Goal: Task Accomplishment & Management: Use online tool/utility

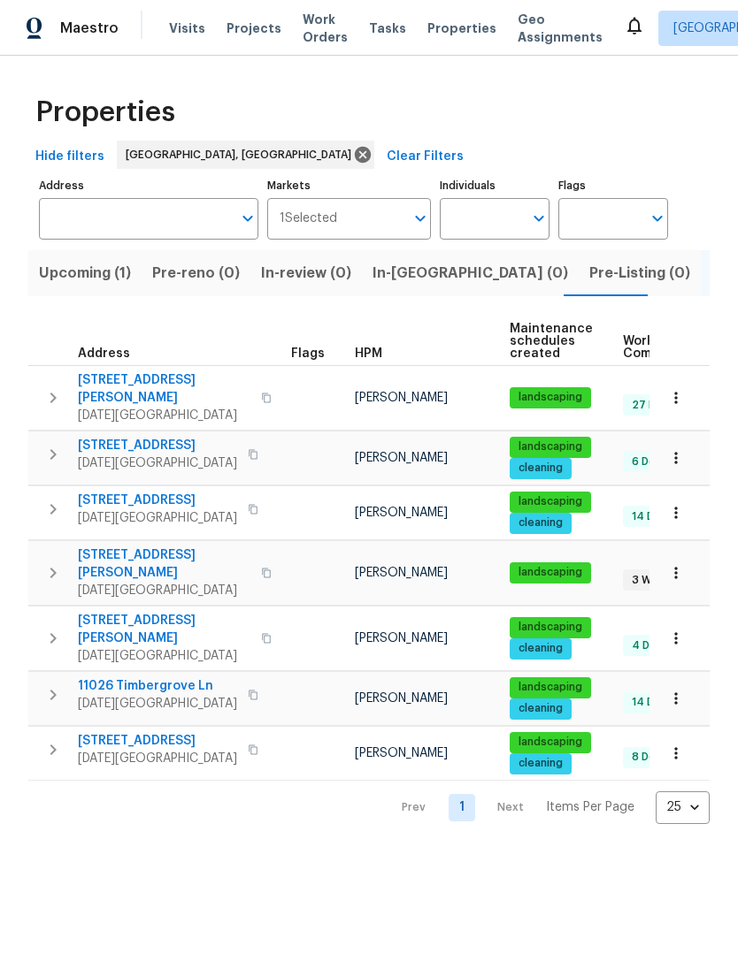
click at [601, 853] on html "Maestro Visits Projects Work Orders Tasks Properties Geo Assignments Corpus Chr…" at bounding box center [369, 426] width 738 height 853
click at [166, 677] on span "11026 Timbergrove Ln" at bounding box center [157, 686] width 159 height 18
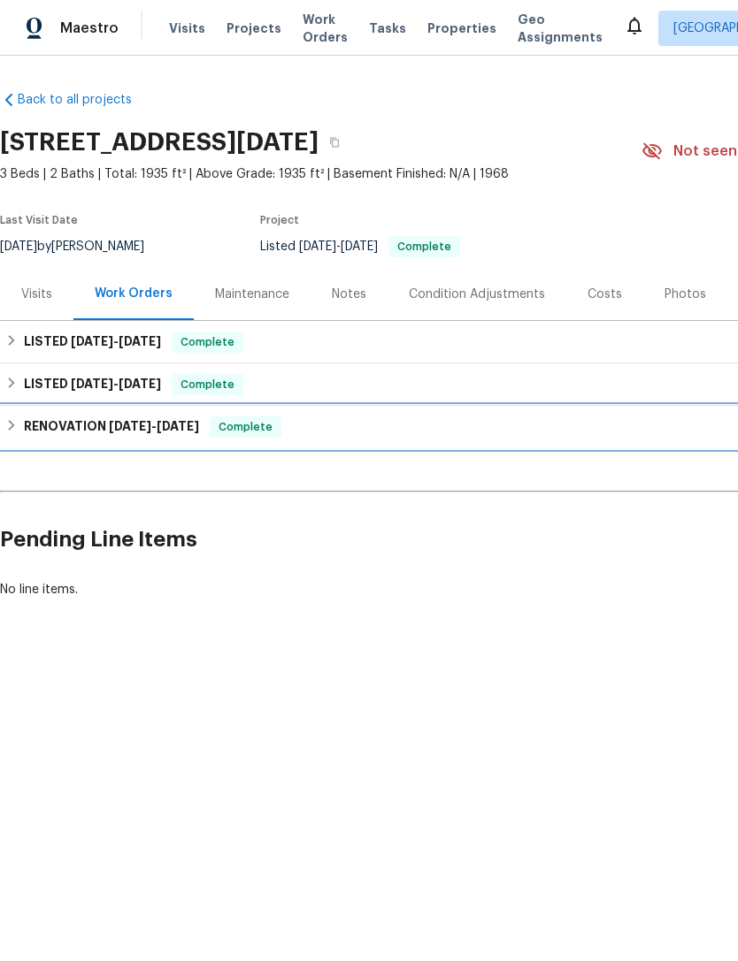
click at [27, 426] on h6 "RENOVATION 1/20/25 - 2/27/25" at bounding box center [111, 427] width 175 height 21
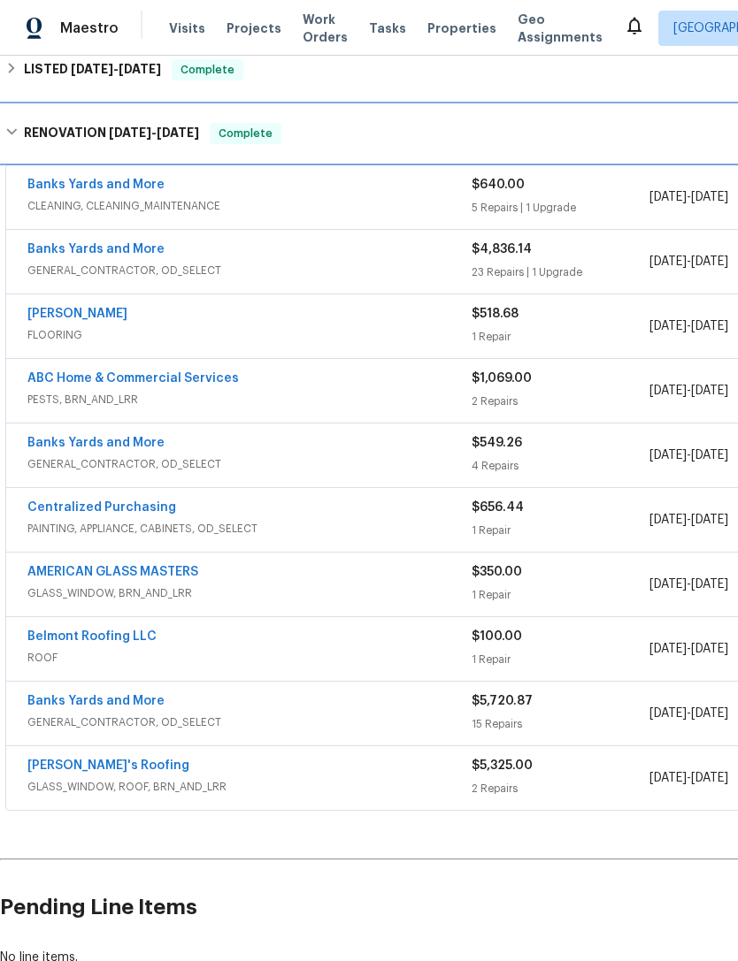
scroll to position [316, 0]
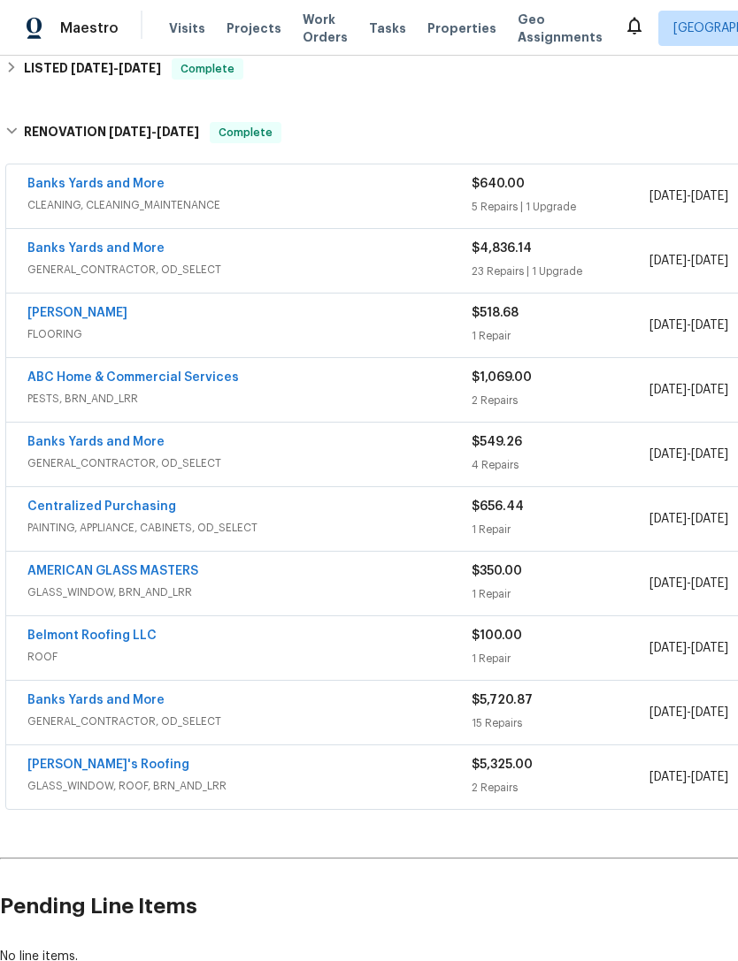
click at [111, 512] on link "Centralized Purchasing" at bounding box center [101, 507] width 149 height 12
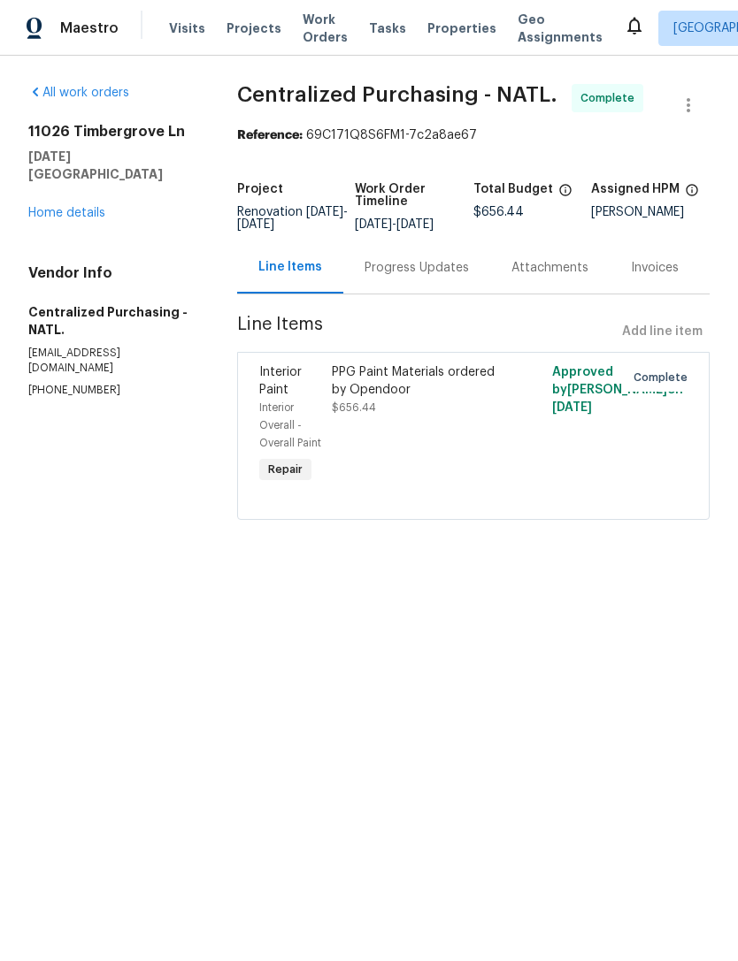
click at [72, 207] on link "Home details" at bounding box center [66, 213] width 77 height 12
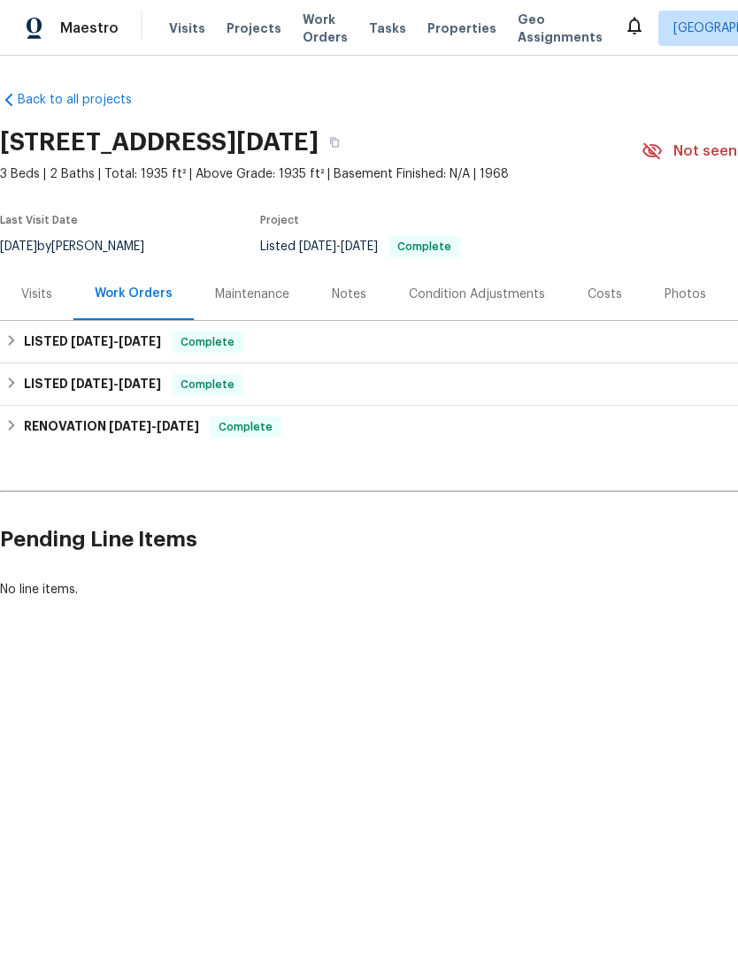
click at [192, 23] on span "Visits" at bounding box center [187, 28] width 36 height 18
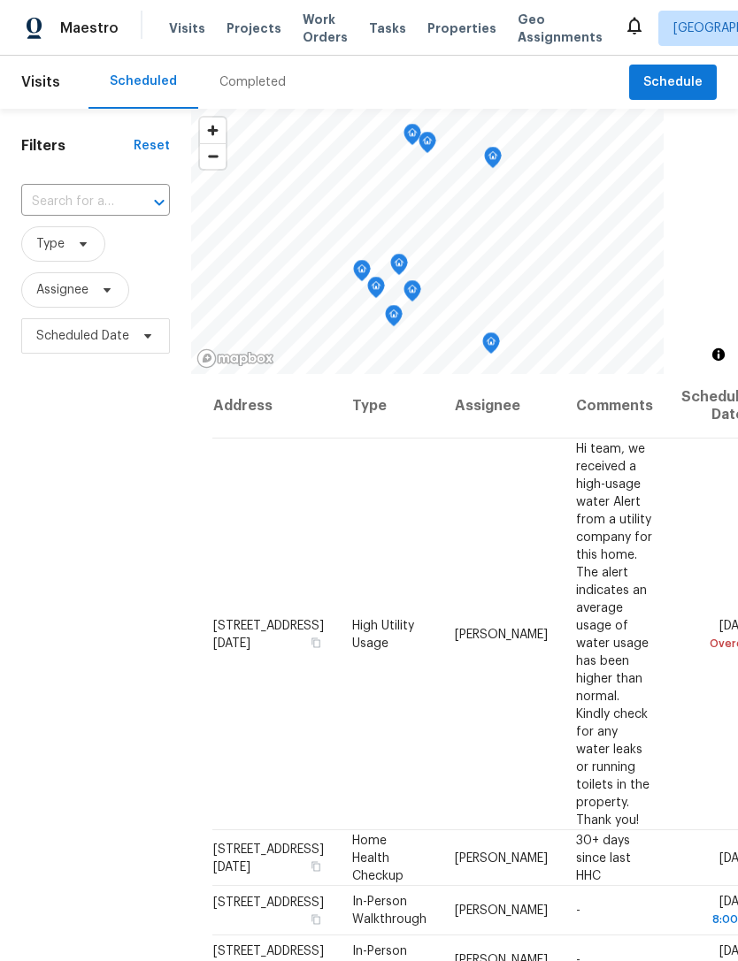
click at [244, 28] on span "Projects" at bounding box center [253, 28] width 55 height 18
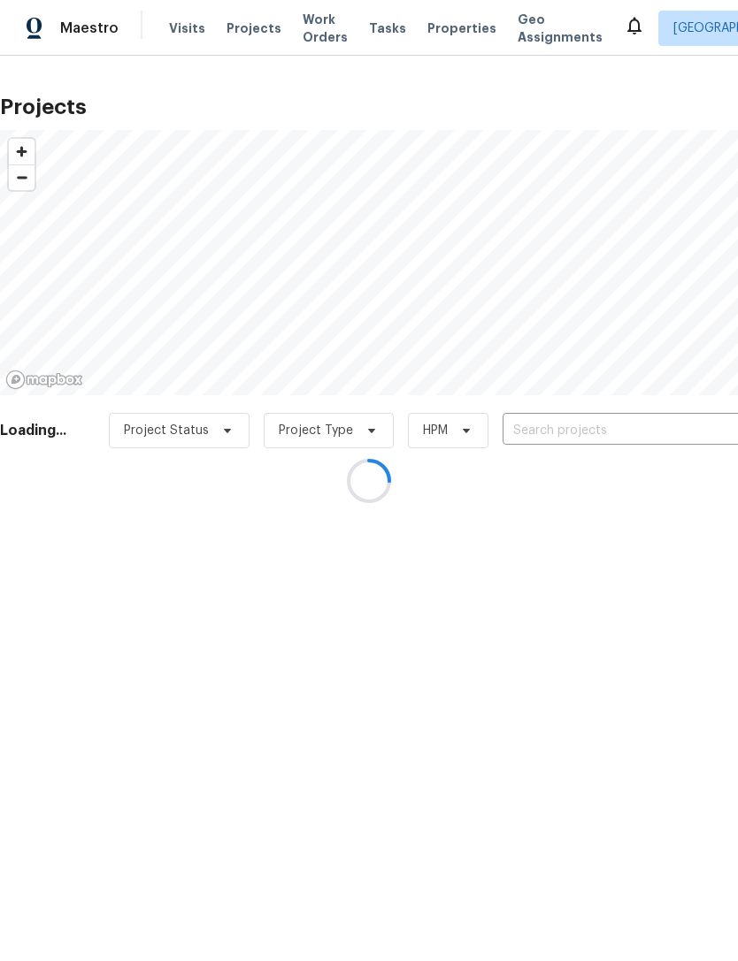
click at [441, 27] on div at bounding box center [369, 480] width 738 height 961
click at [436, 31] on div at bounding box center [369, 480] width 738 height 961
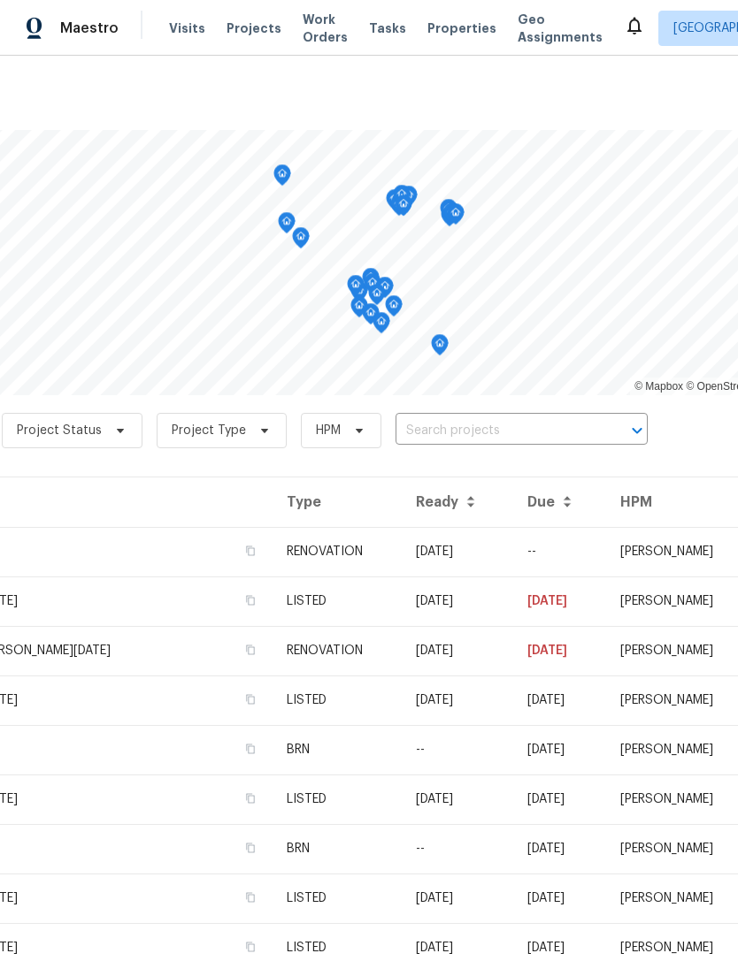
scroll to position [-1, 47]
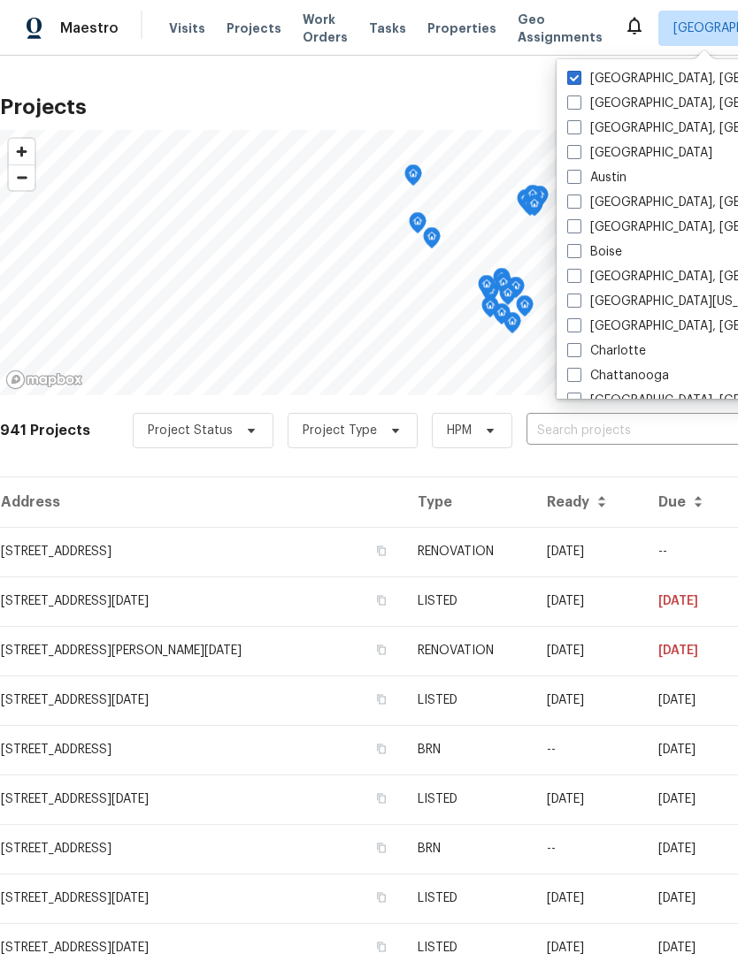
scroll to position [0, 0]
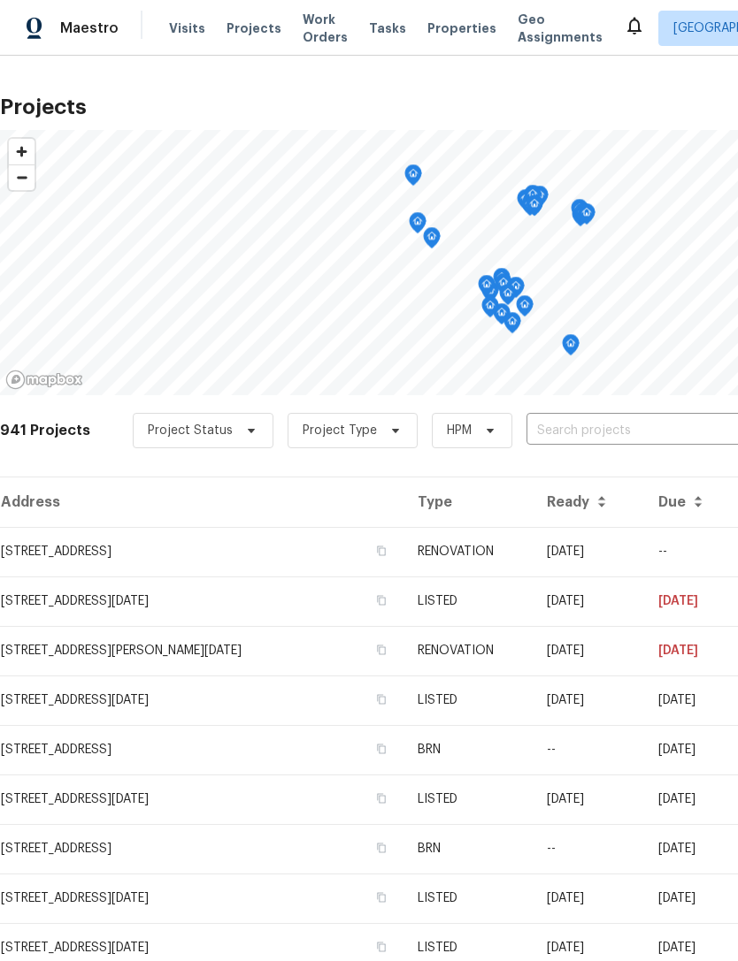
click at [533, 36] on span "Geo Assignments" at bounding box center [559, 28] width 85 height 35
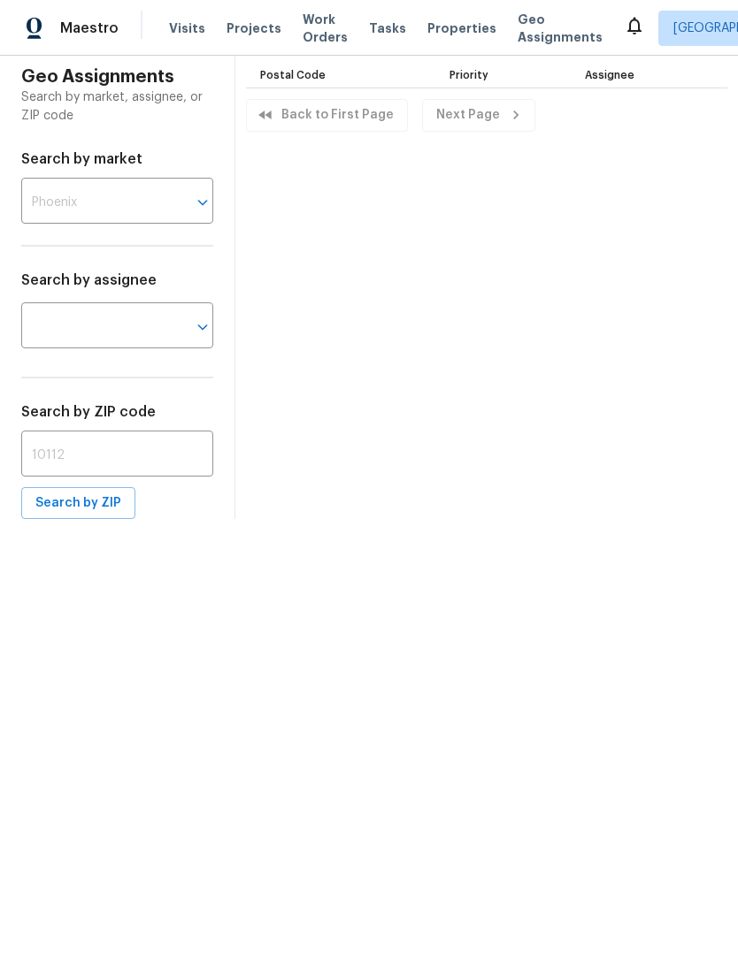
click at [427, 33] on span "Properties" at bounding box center [461, 28] width 69 height 18
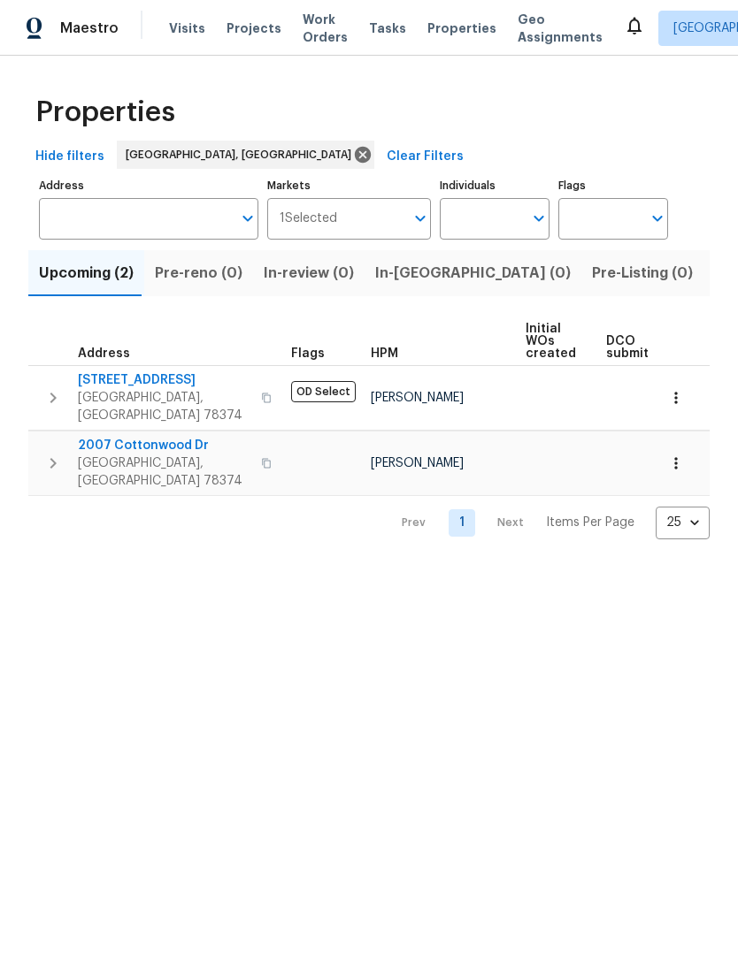
click at [149, 437] on span "2007 Cottonwood Dr" at bounding box center [164, 446] width 172 height 18
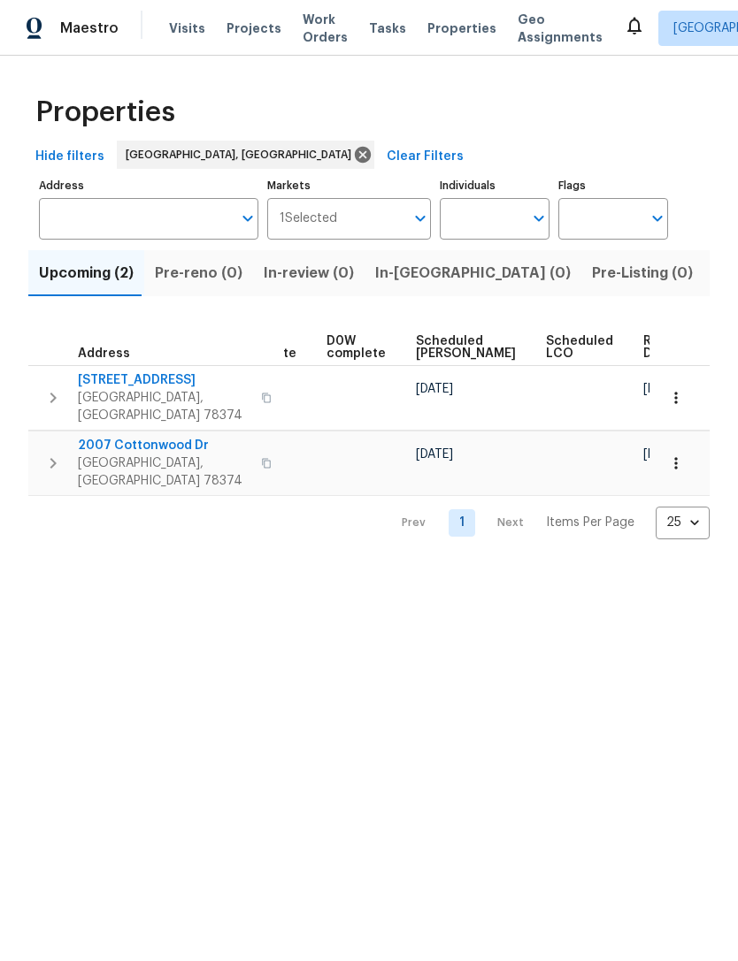
scroll to position [0, 462]
click at [714, 279] on span "Listed (5)" at bounding box center [747, 273] width 66 height 25
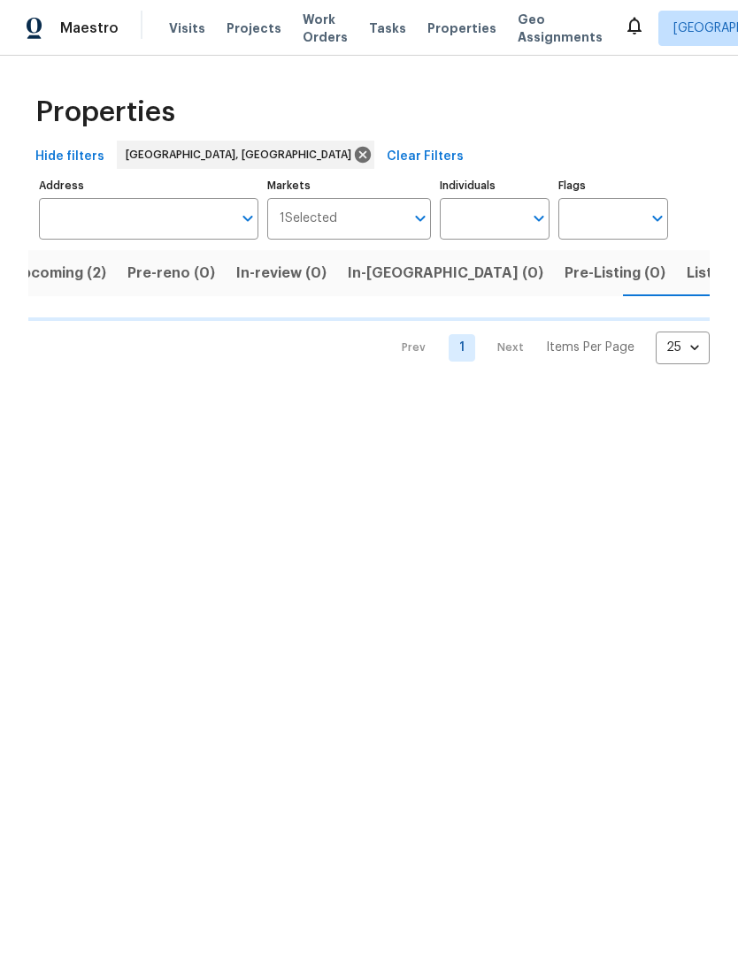
scroll to position [0, 28]
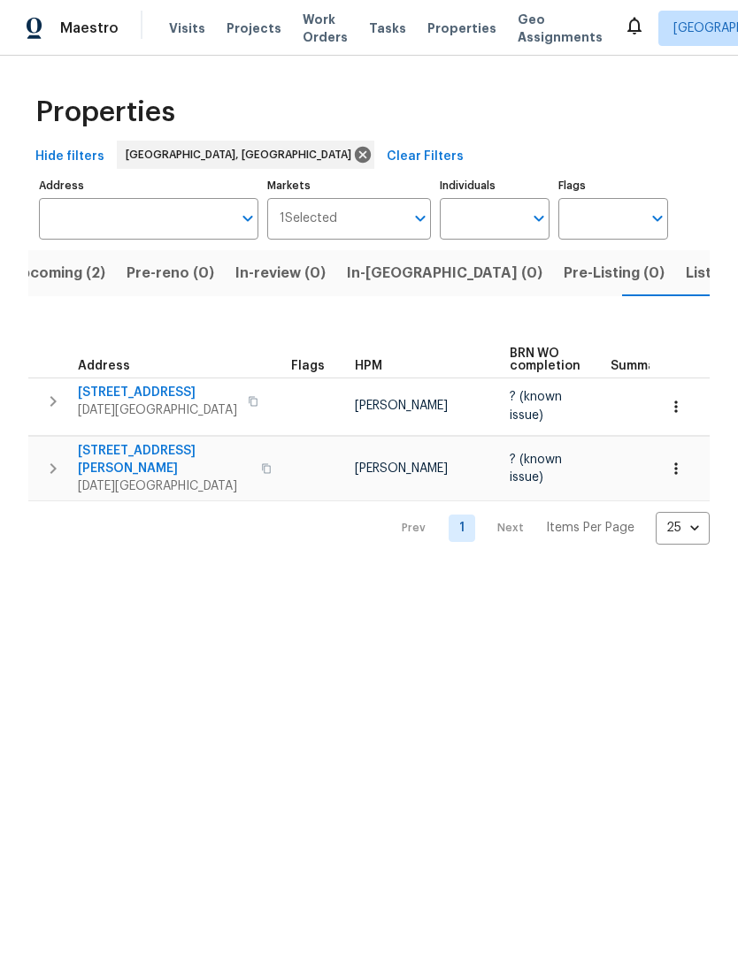
click at [685, 279] on span "Listed (5)" at bounding box center [718, 273] width 66 height 25
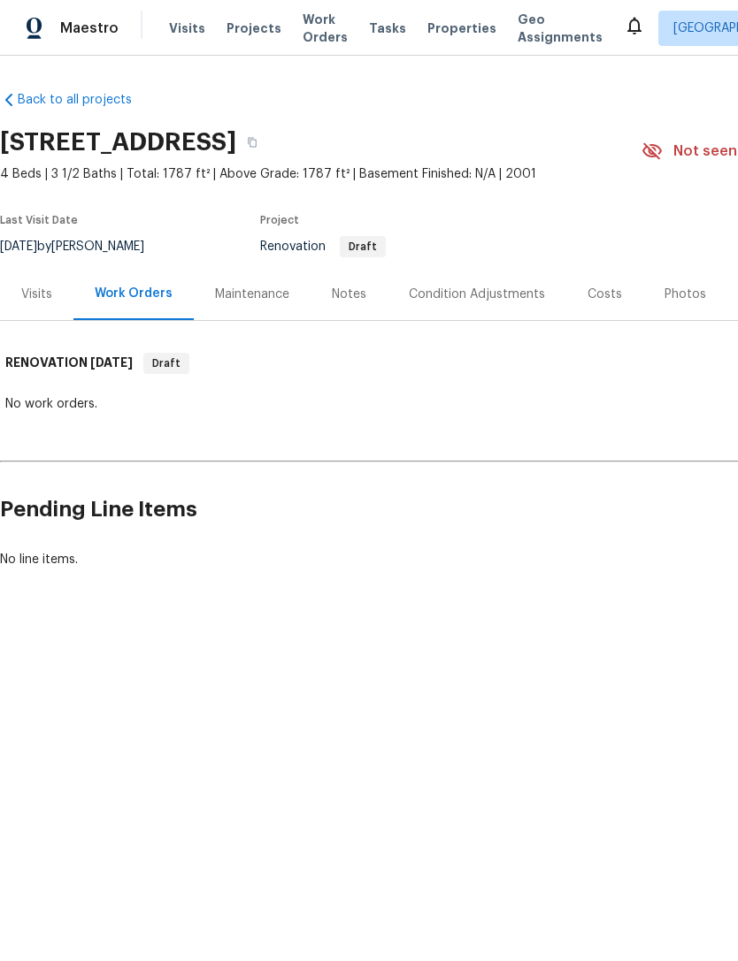
click at [492, 302] on div "Condition Adjustments" at bounding box center [477, 295] width 136 height 18
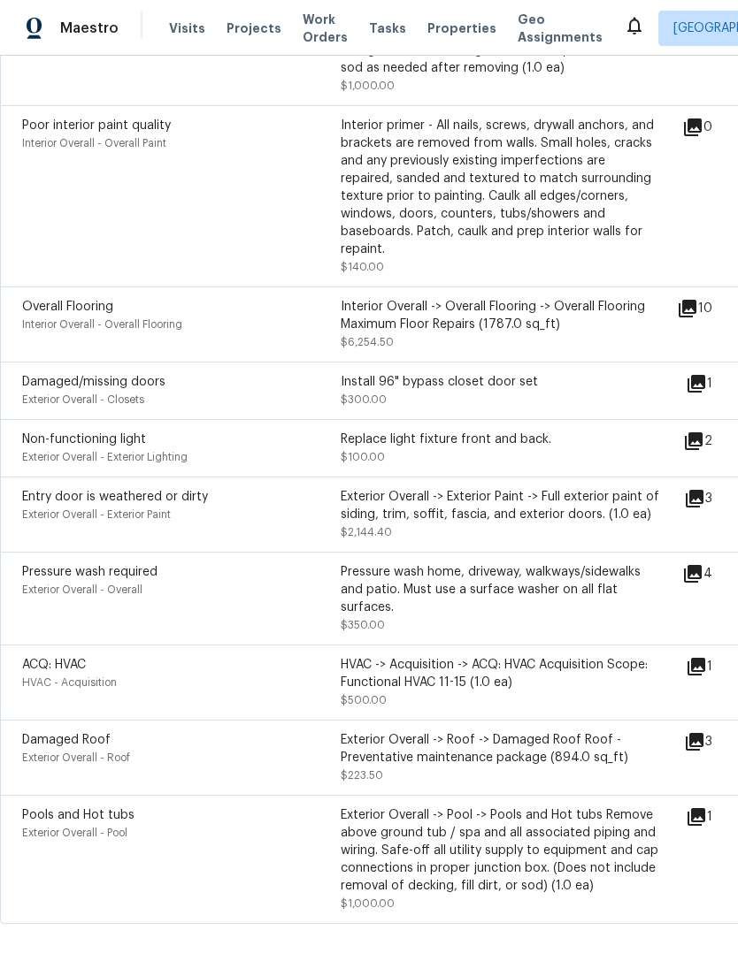
scroll to position [1917, 0]
click at [703, 491] on icon at bounding box center [694, 500] width 18 height 18
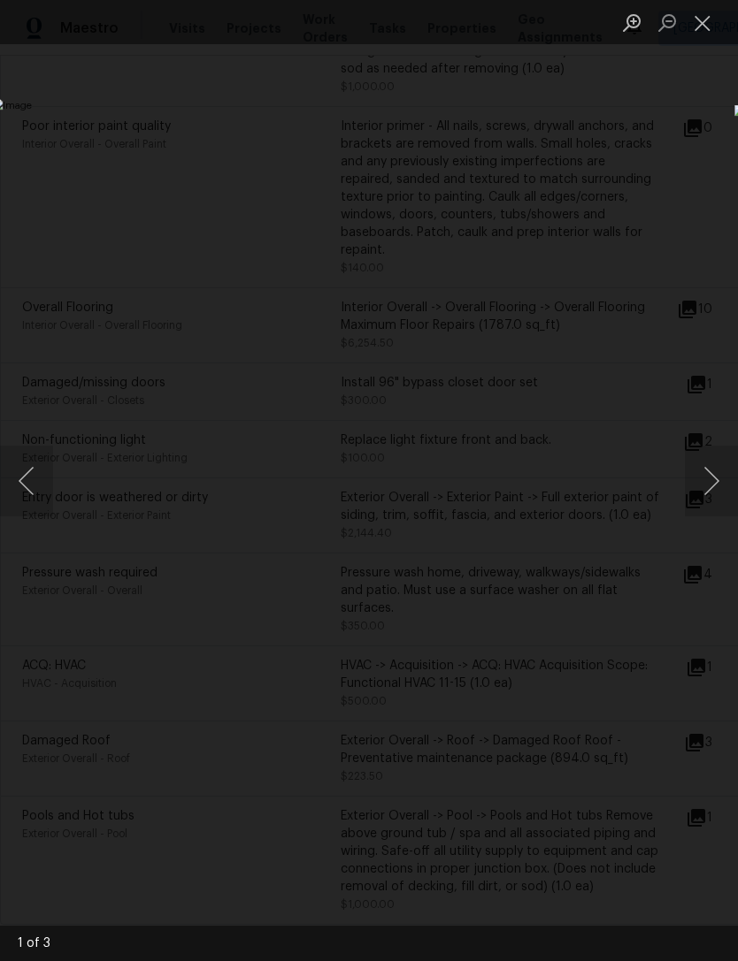
click at [713, 488] on button "Next image" at bounding box center [711, 481] width 53 height 71
click at [694, 484] on button "Next image" at bounding box center [711, 481] width 53 height 71
click at [686, 485] on button "Next image" at bounding box center [711, 481] width 53 height 71
click at [700, 478] on button "Next image" at bounding box center [711, 481] width 53 height 71
click at [702, 494] on button "Next image" at bounding box center [711, 481] width 53 height 71
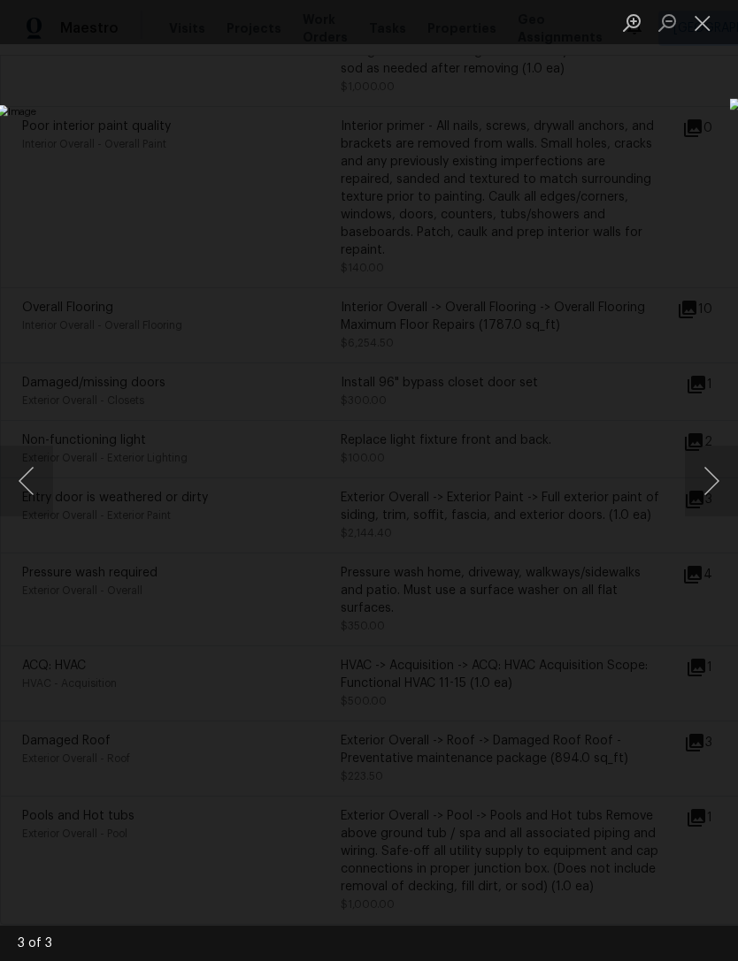
click at [710, 10] on button "Close lightbox" at bounding box center [702, 22] width 35 height 31
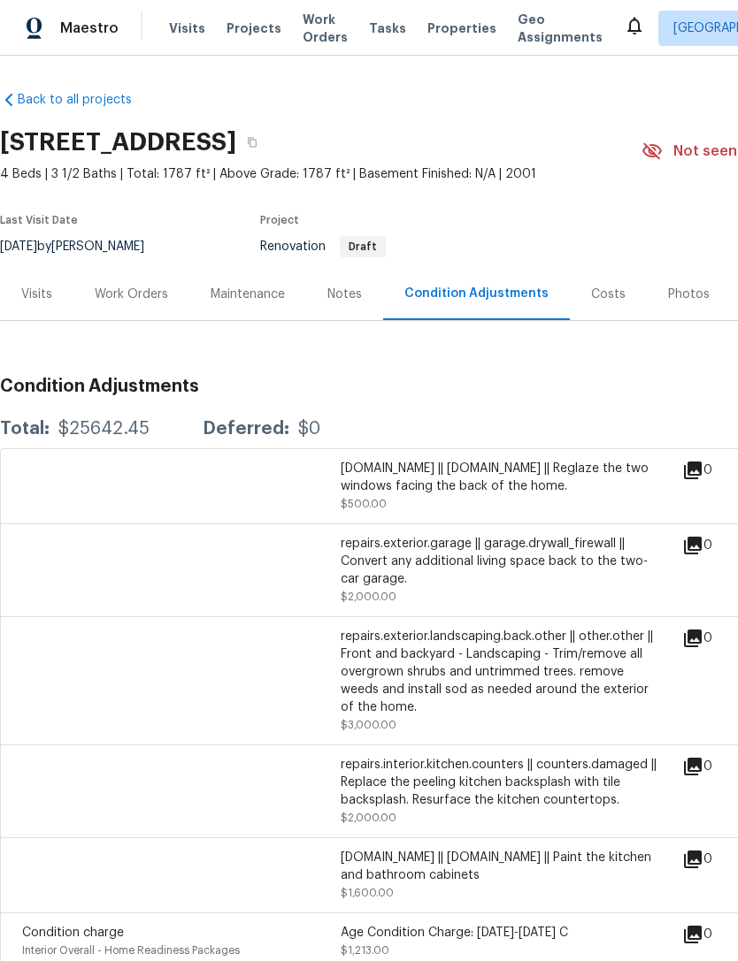
scroll to position [0, 0]
click at [131, 292] on div "Work Orders" at bounding box center [131, 295] width 73 height 18
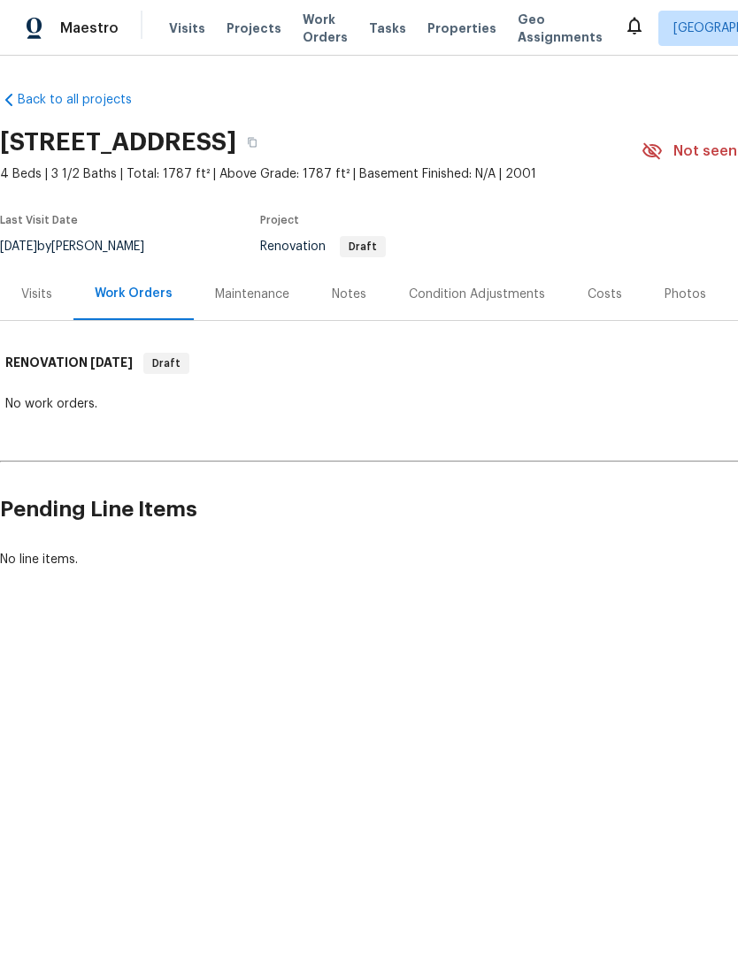
click at [350, 305] on div "Notes" at bounding box center [348, 294] width 77 height 52
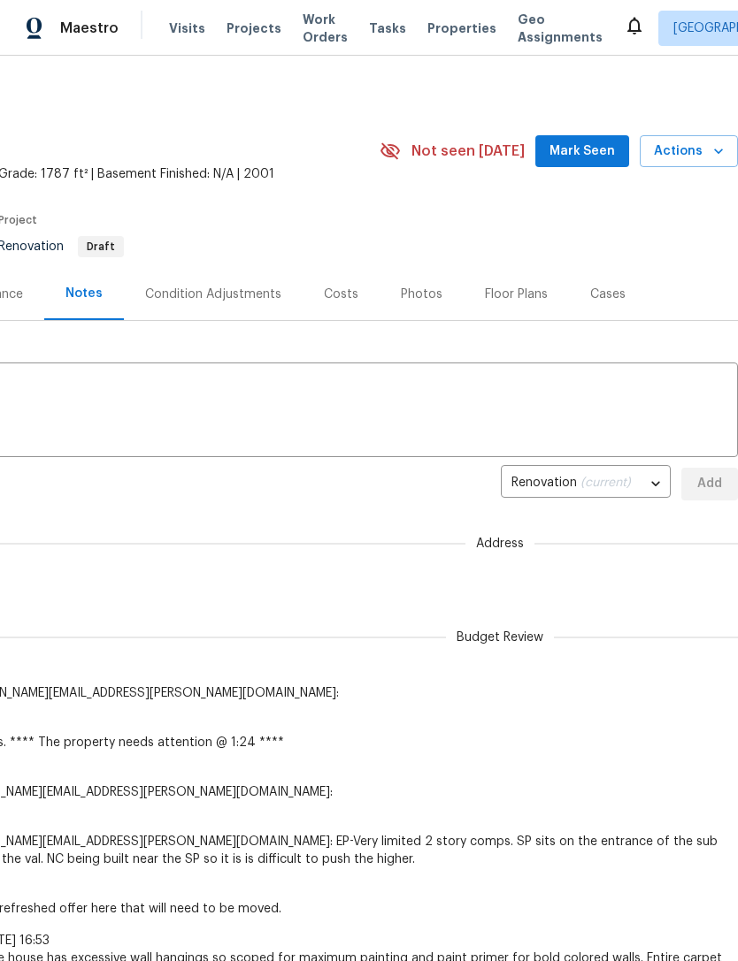
scroll to position [0, 262]
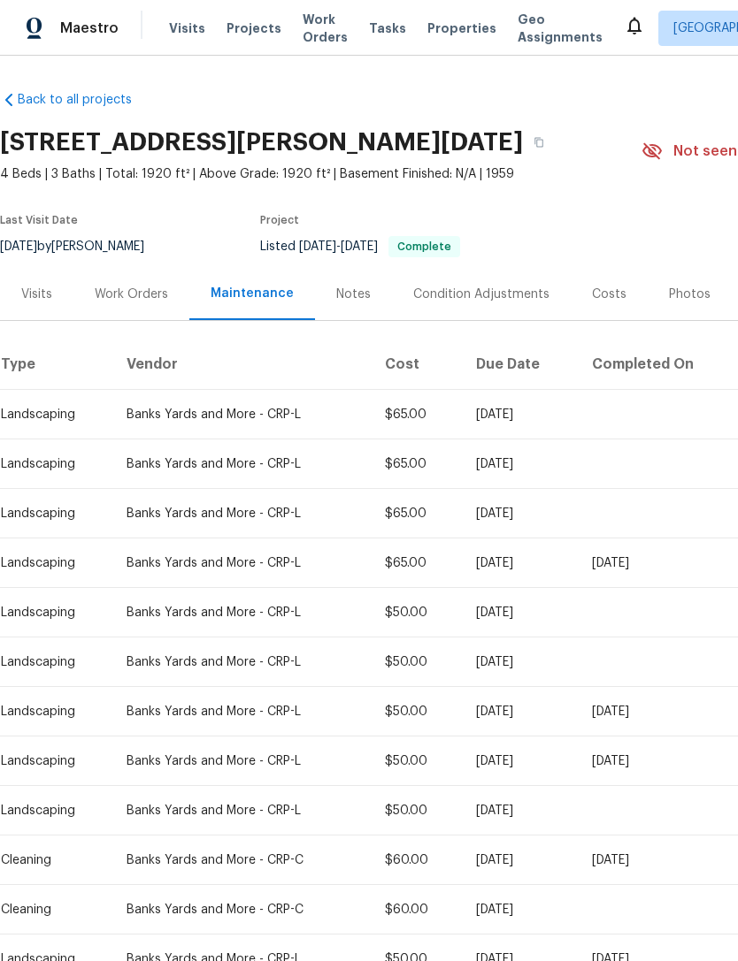
click at [131, 289] on div "Work Orders" at bounding box center [131, 295] width 73 height 18
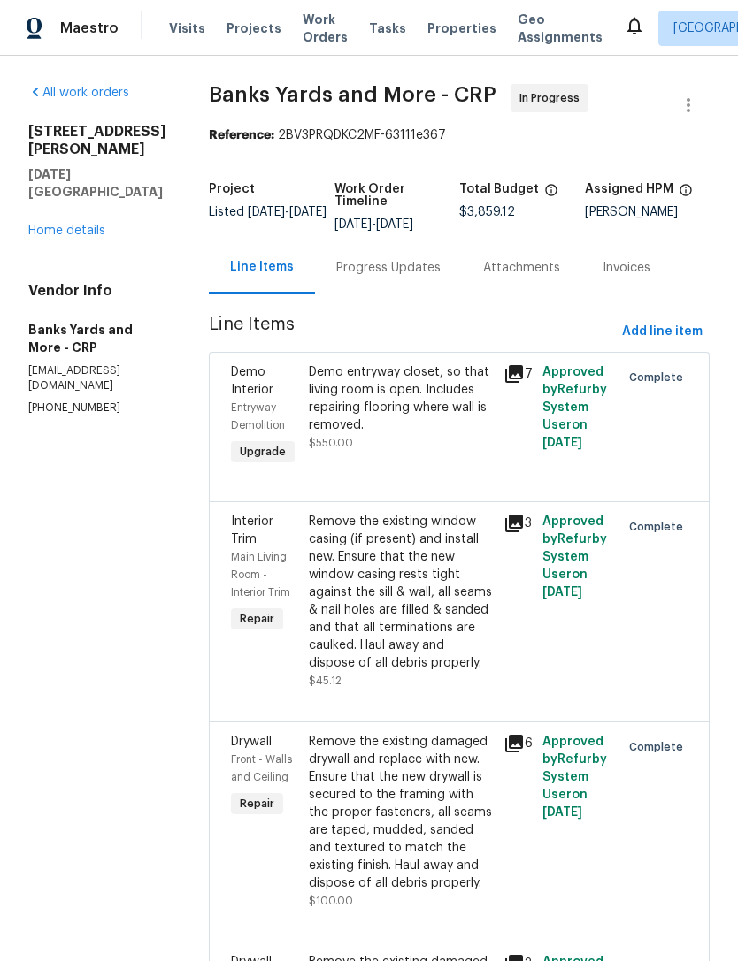
click at [89, 233] on div "All work orders 4053 Little John Dr Corpus Christi, TX 78411 Home details Vendo…" at bounding box center [97, 250] width 138 height 332
click at [96, 225] on link "Home details" at bounding box center [66, 231] width 77 height 12
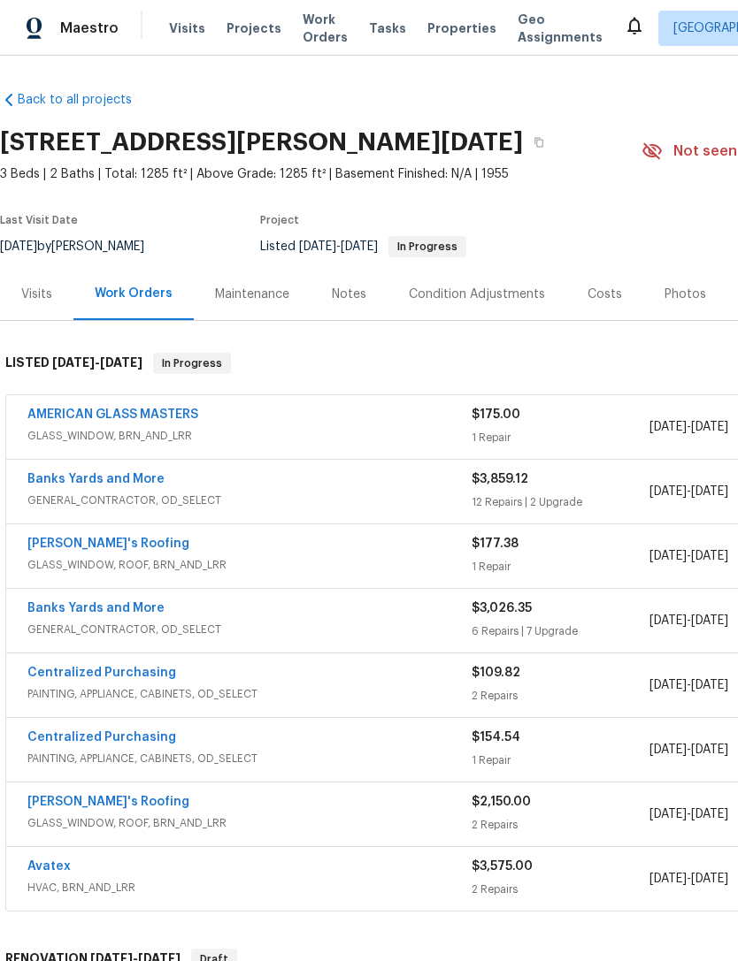
click at [127, 480] on link "Banks Yards and More" at bounding box center [95, 479] width 137 height 12
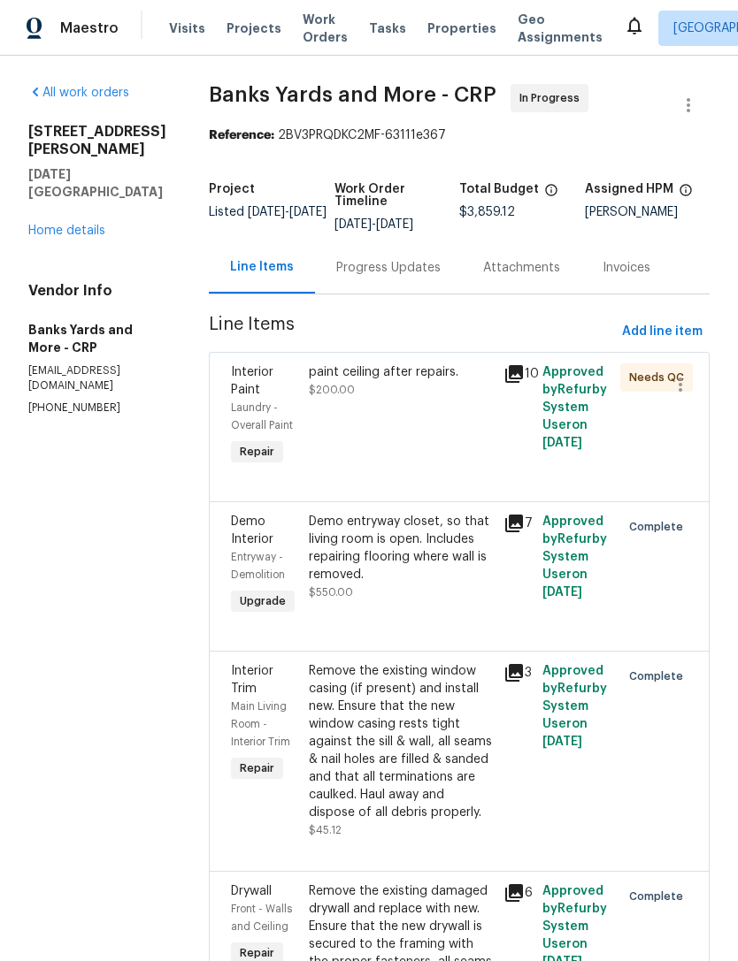
click at [423, 471] on div "paint ceiling after repairs. $200.00" at bounding box center [400, 416] width 195 height 117
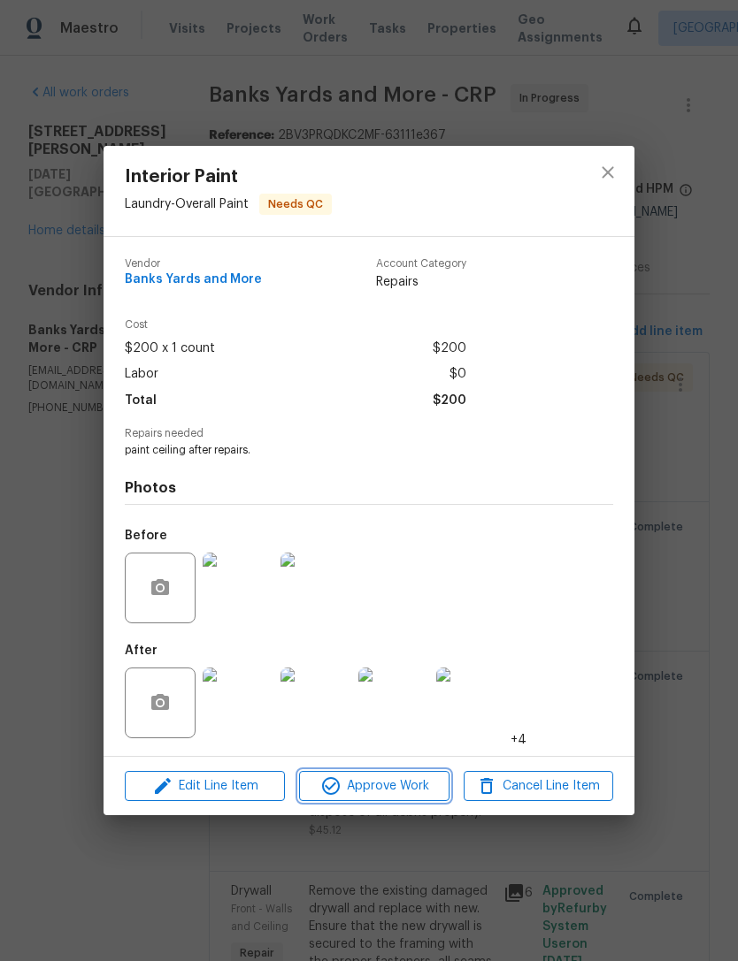
click at [417, 800] on button "Approve Work" at bounding box center [373, 786] width 149 height 31
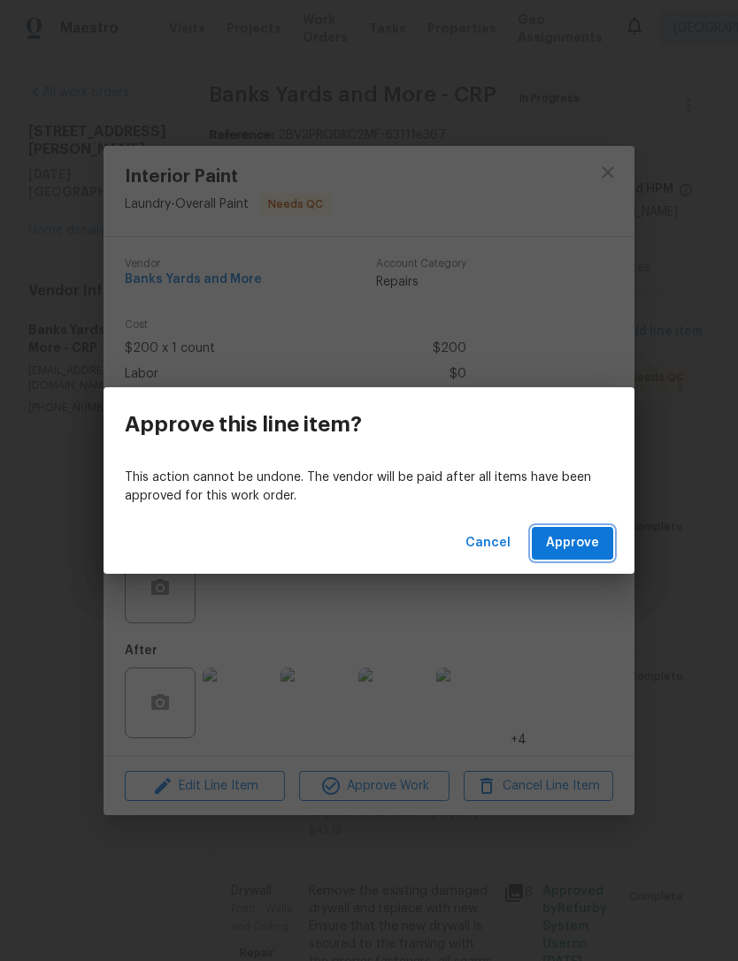
click at [585, 548] on span "Approve" at bounding box center [572, 543] width 53 height 22
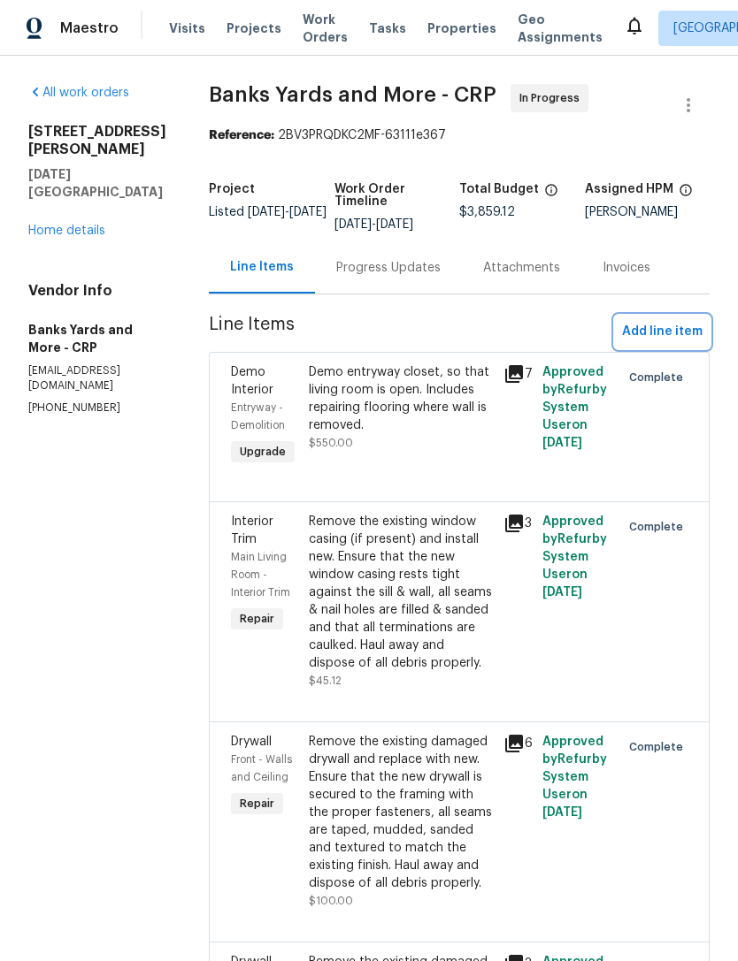
click at [663, 337] on span "Add line item" at bounding box center [662, 332] width 80 height 22
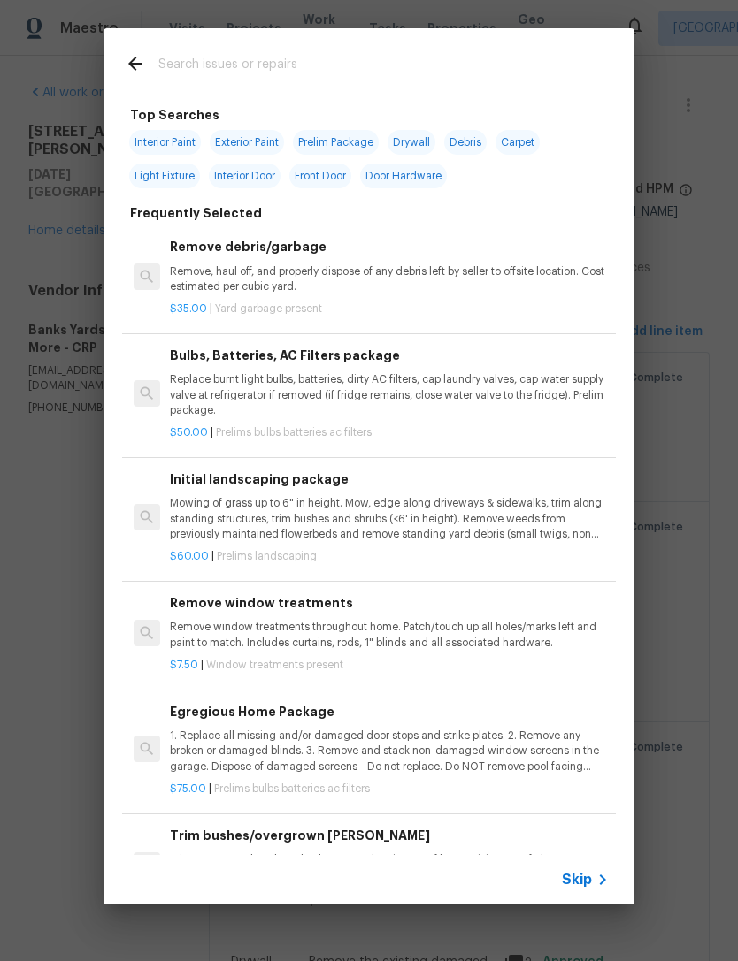
click at [286, 61] on input "text" at bounding box center [345, 66] width 375 height 27
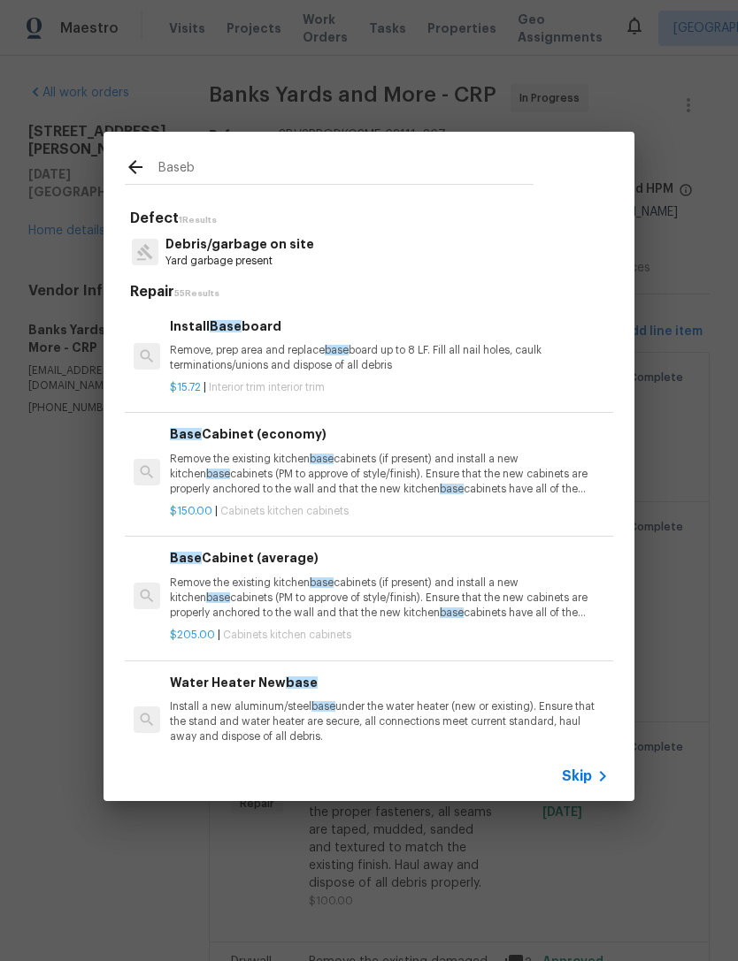
type input "Basebo"
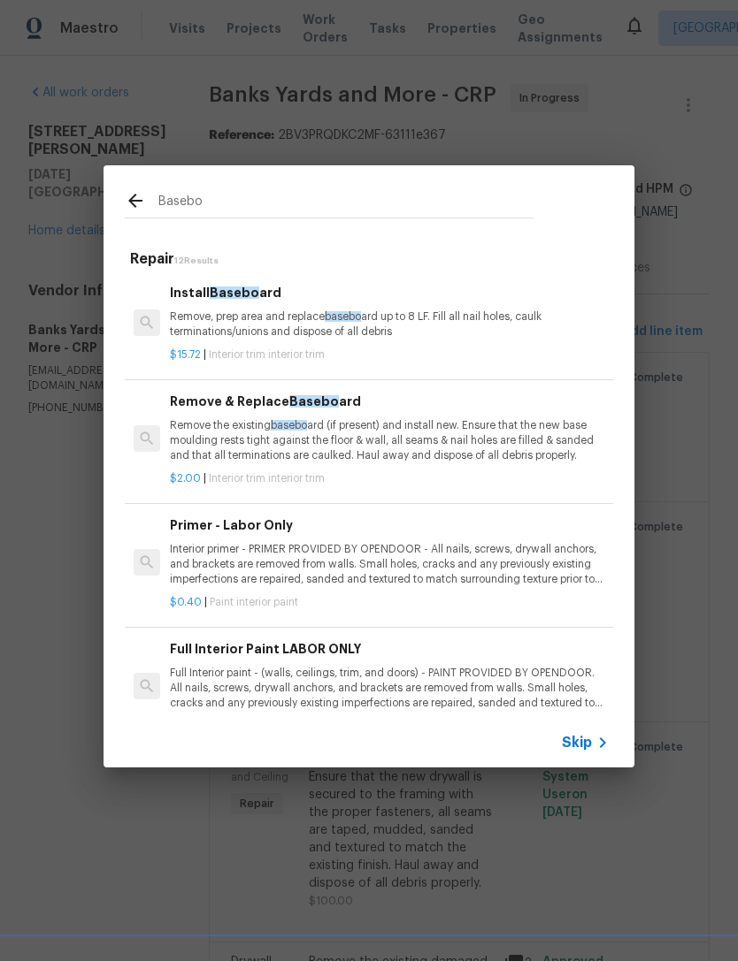
click at [477, 318] on p "Remove, prep area and replace basebo ard up to 8 LF. Fill all nail holes, caulk…" at bounding box center [389, 325] width 439 height 30
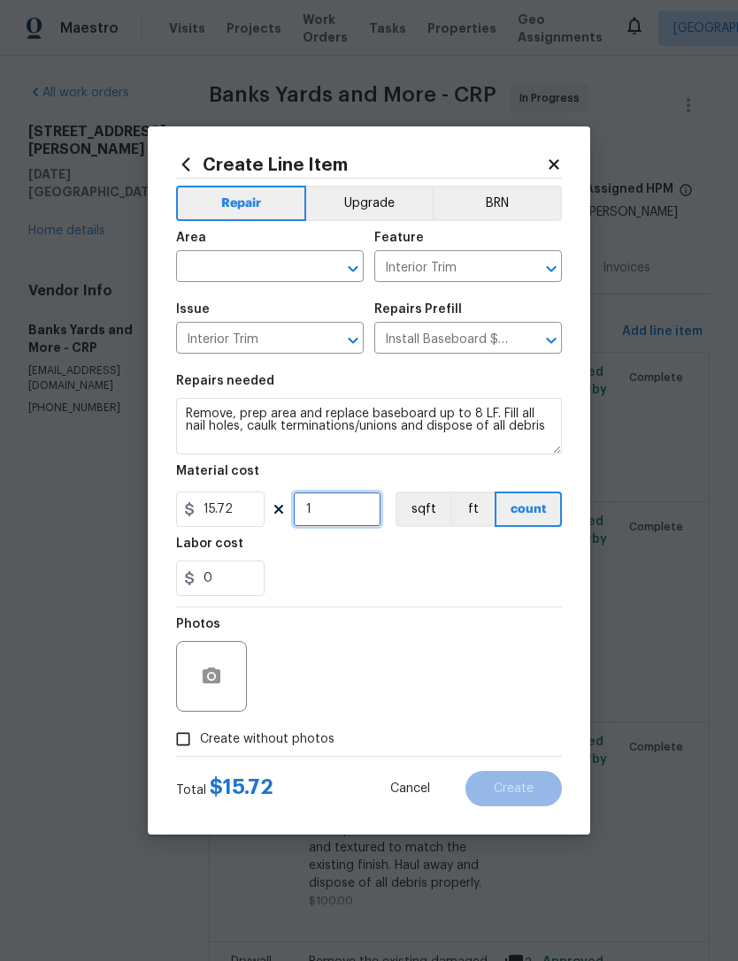
click at [343, 524] on input "1" at bounding box center [337, 509] width 88 height 35
click at [466, 577] on div "0" at bounding box center [369, 578] width 386 height 35
click at [363, 513] on input "4" at bounding box center [337, 509] width 88 height 35
type input "6"
click at [463, 578] on div "0" at bounding box center [369, 578] width 386 height 35
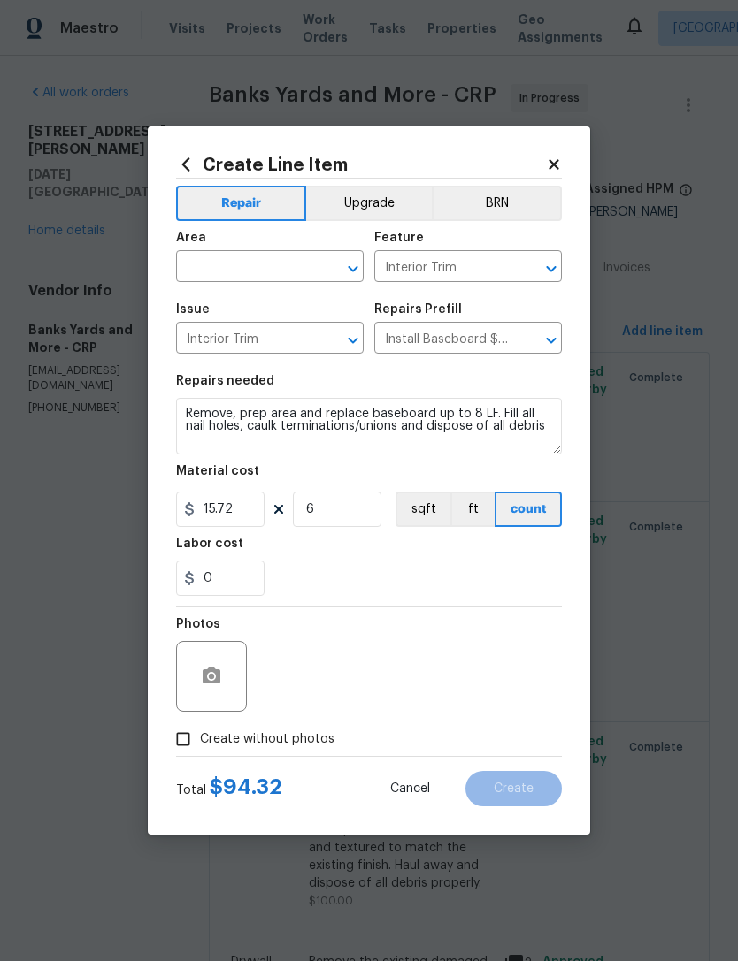
click at [277, 272] on input "text" at bounding box center [245, 268] width 138 height 27
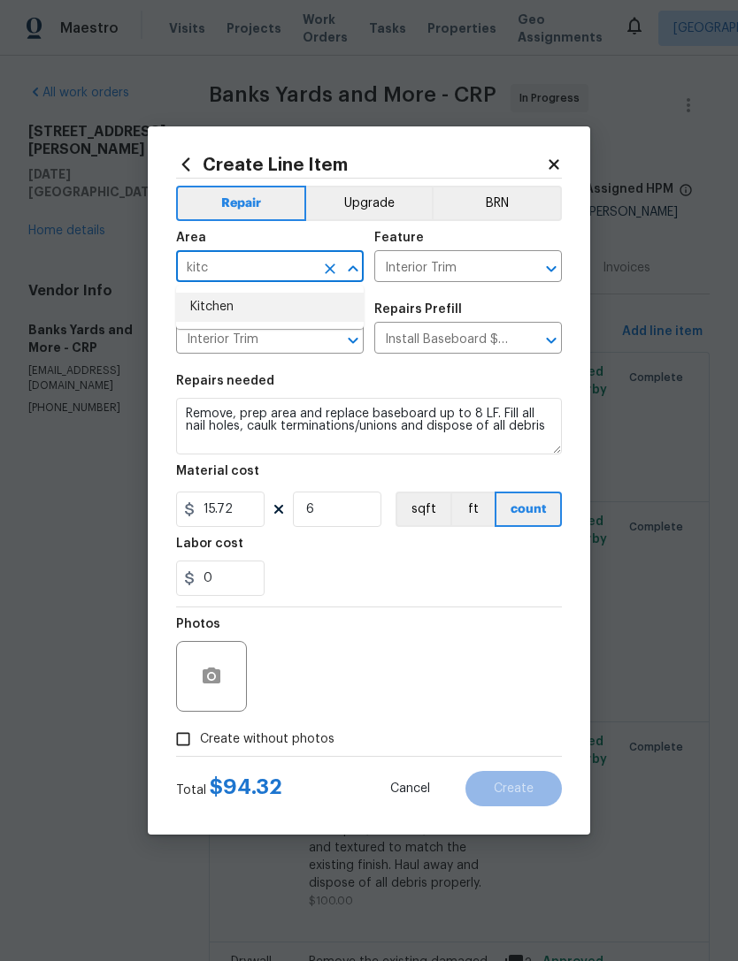
click at [294, 309] on li "Kitchen" at bounding box center [269, 307] width 187 height 29
type input "Kitchen"
click at [472, 593] on div "0" at bounding box center [369, 578] width 386 height 35
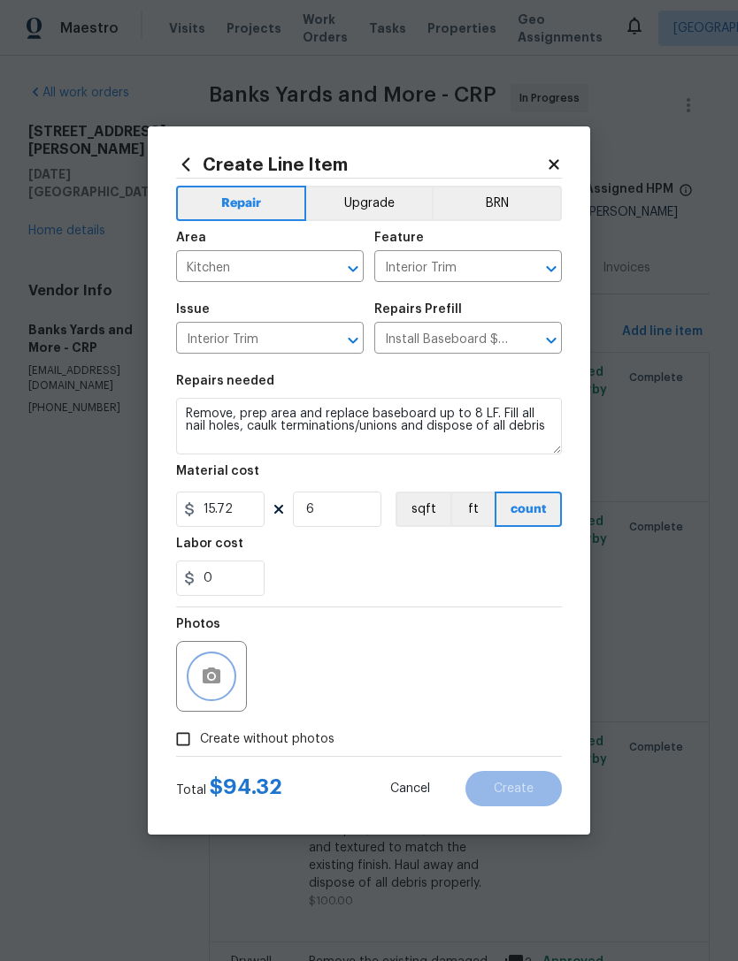
click at [220, 671] on icon "button" at bounding box center [211, 676] width 21 height 21
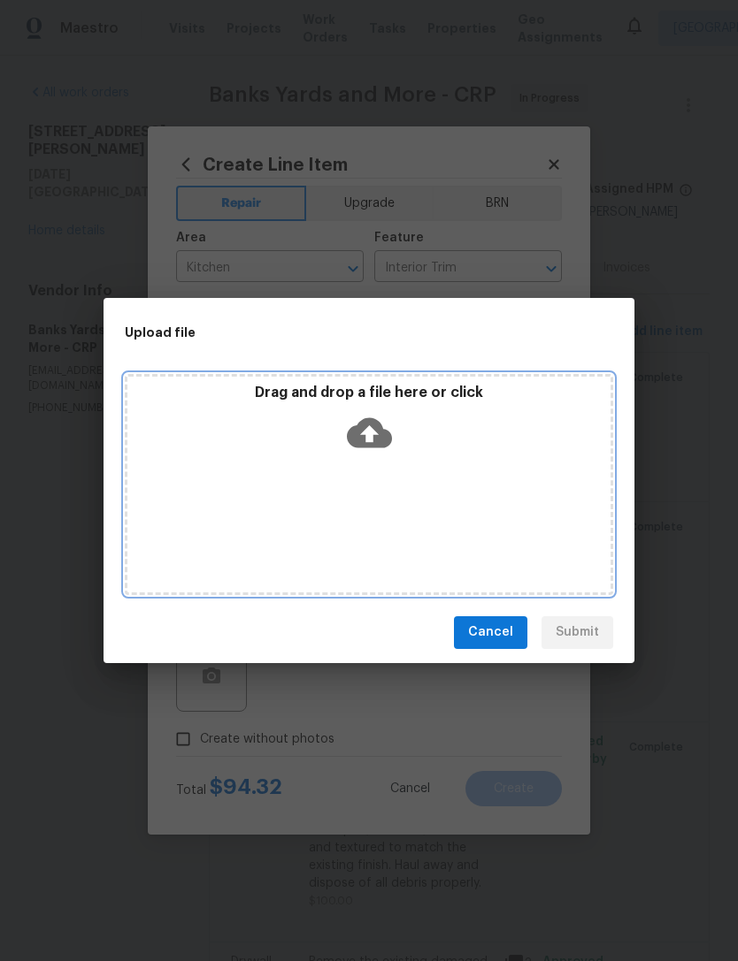
click at [387, 438] on icon at bounding box center [369, 432] width 45 height 30
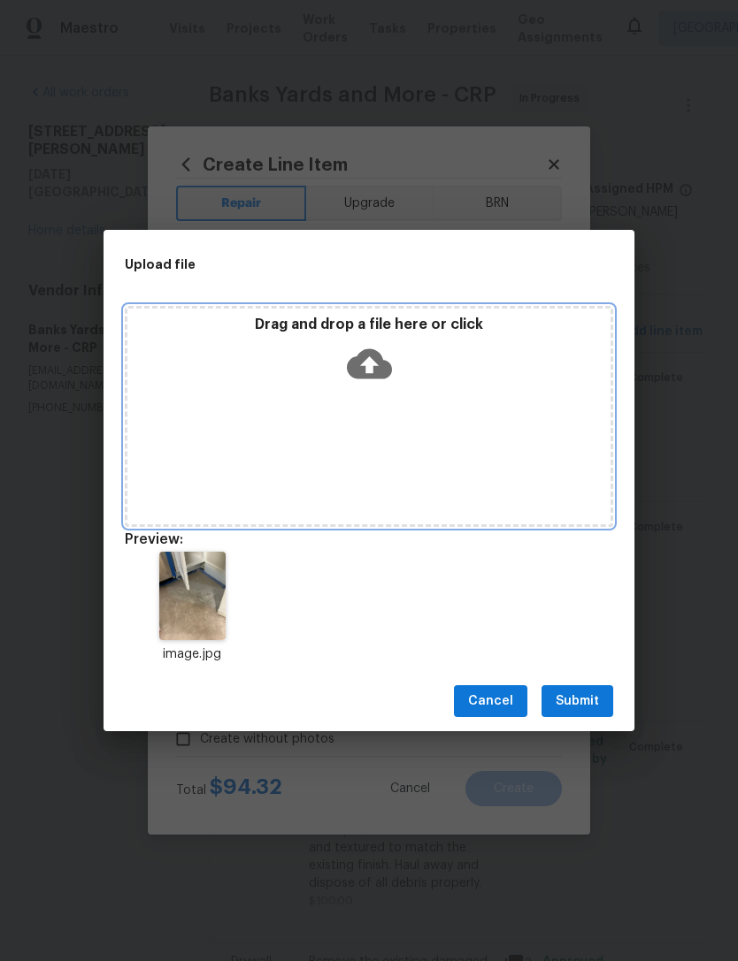
click at [370, 370] on icon at bounding box center [369, 363] width 45 height 45
click at [382, 360] on icon at bounding box center [369, 364] width 45 height 30
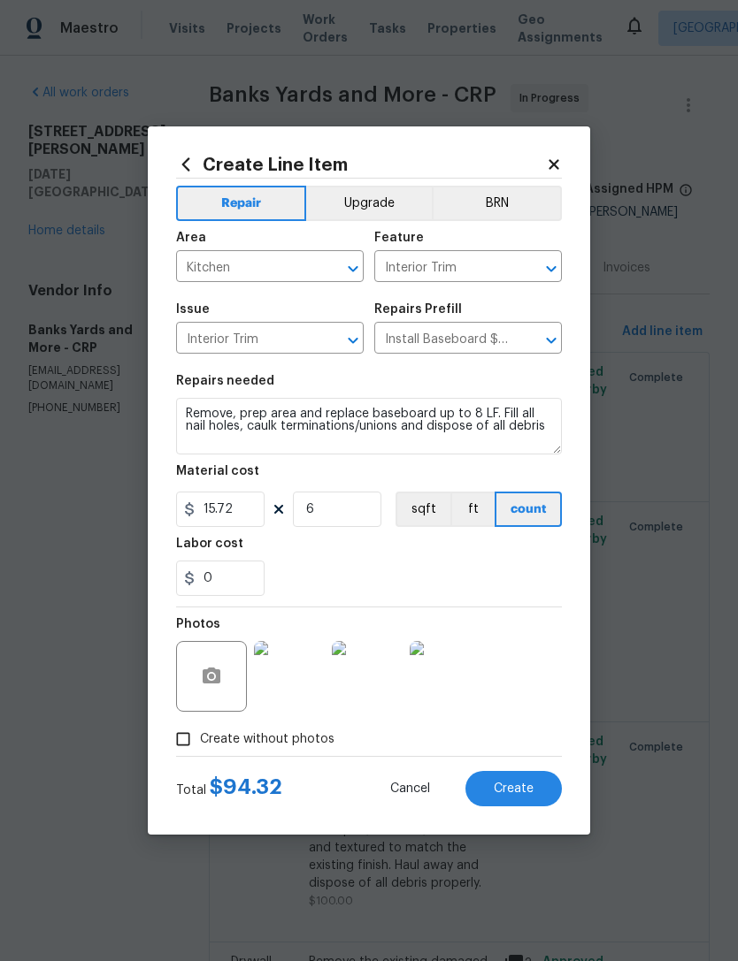
click at [534, 785] on button "Create" at bounding box center [513, 788] width 96 height 35
type input "0"
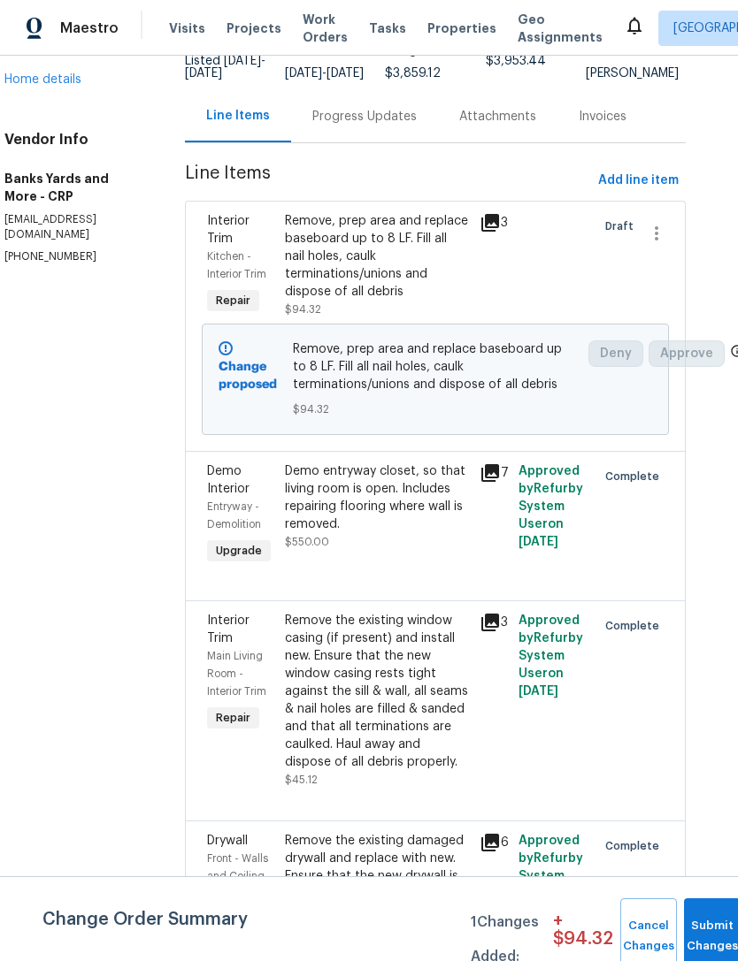
scroll to position [149, 22]
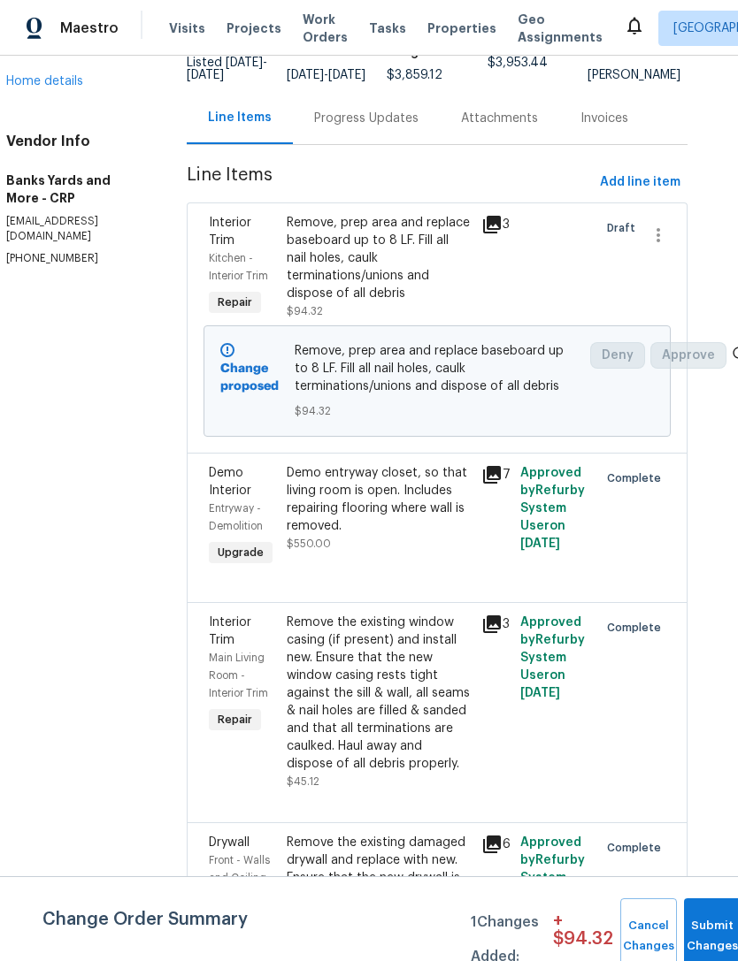
click at [409, 277] on div "Remove, prep area and replace baseboard up to 8 LF. Fill all nail holes, caulk …" at bounding box center [379, 258] width 184 height 88
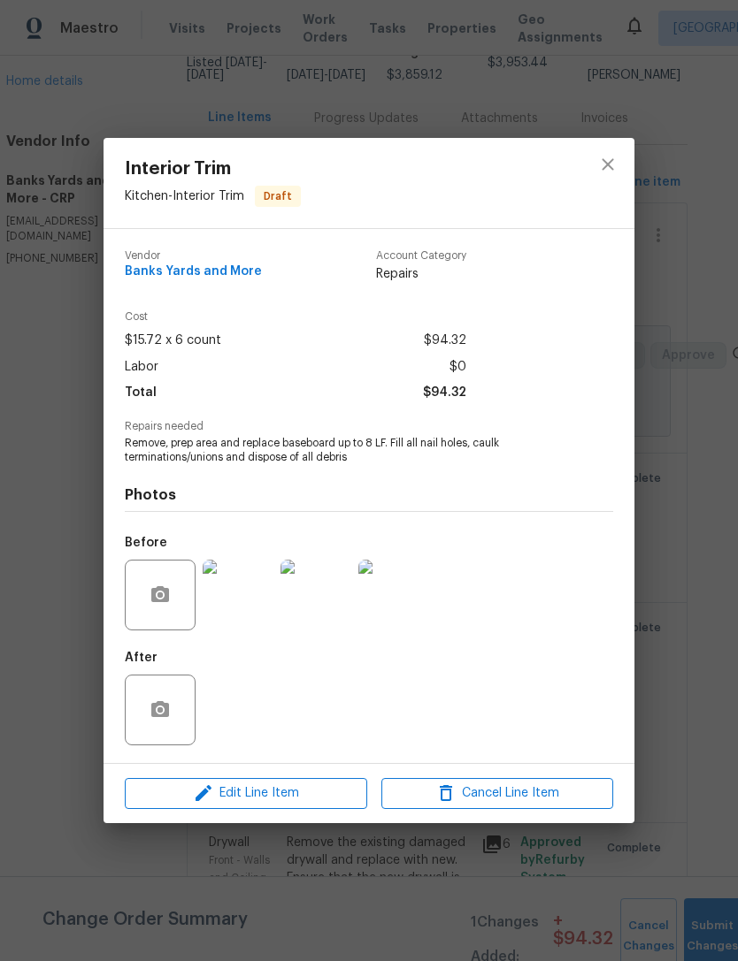
click at [400, 592] on img at bounding box center [393, 595] width 71 height 71
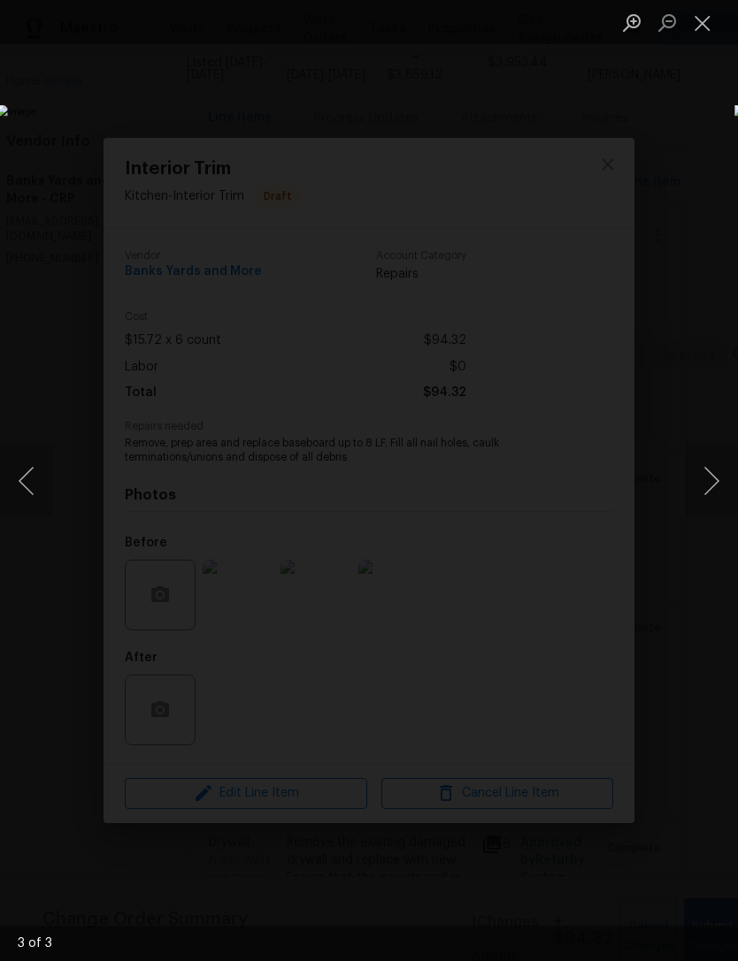
click at [699, 471] on button "Next image" at bounding box center [711, 481] width 53 height 71
click at [701, 474] on button "Next image" at bounding box center [711, 481] width 53 height 71
click at [701, 22] on button "Close lightbox" at bounding box center [702, 22] width 35 height 31
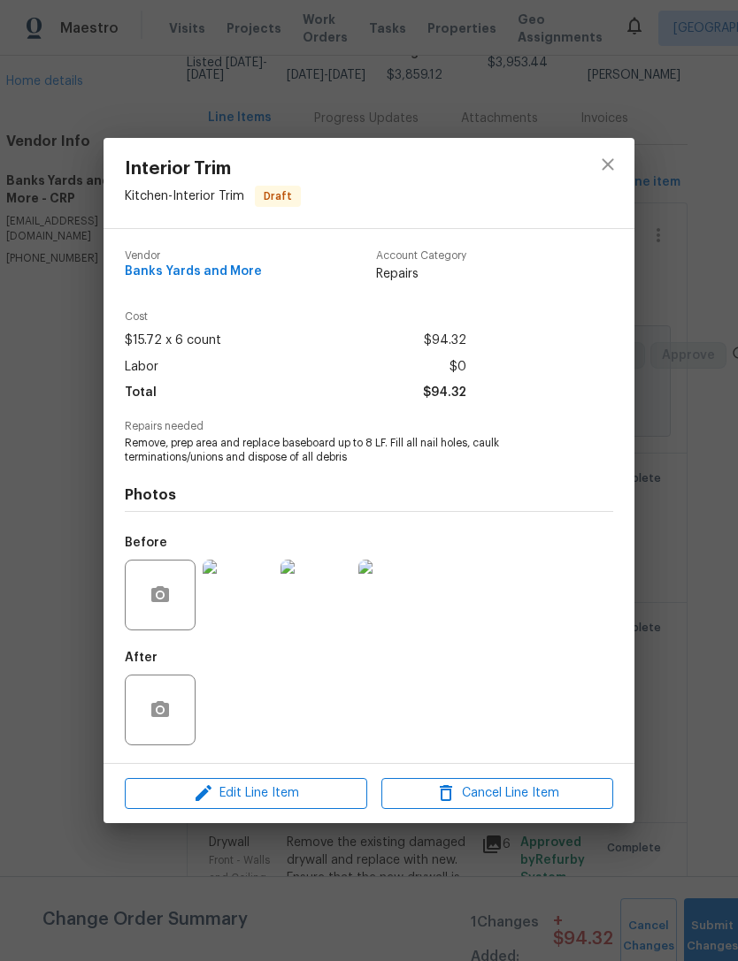
click at [714, 587] on div "Interior Trim Kitchen - Interior Trim Draft Vendor Banks Yards and More Account…" at bounding box center [369, 480] width 738 height 961
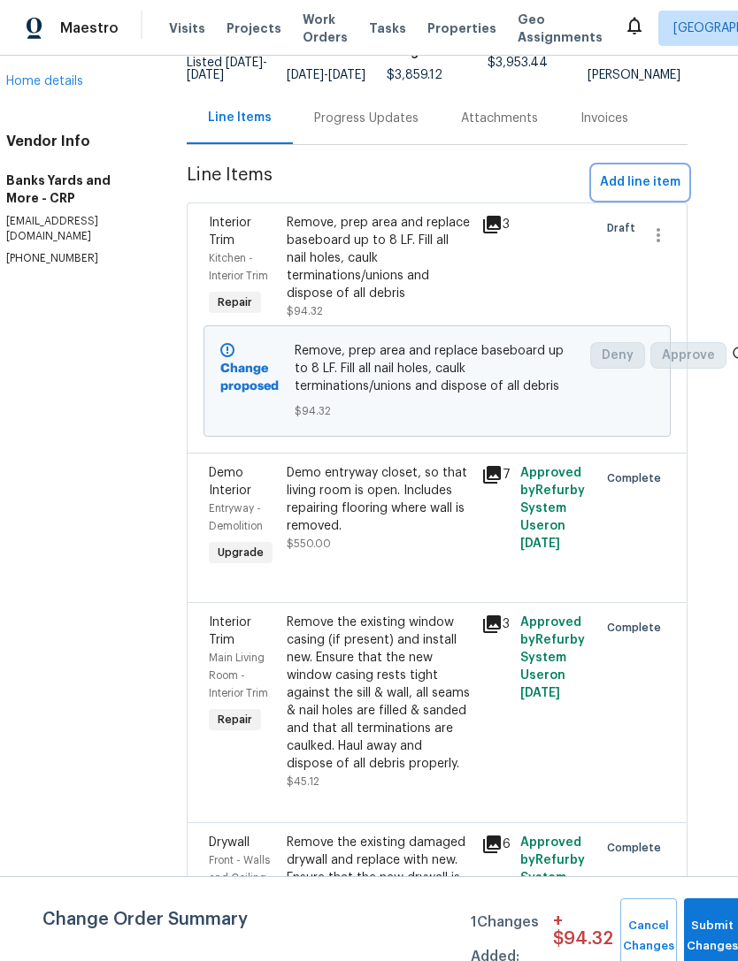
click at [644, 189] on span "Add line item" at bounding box center [640, 183] width 80 height 22
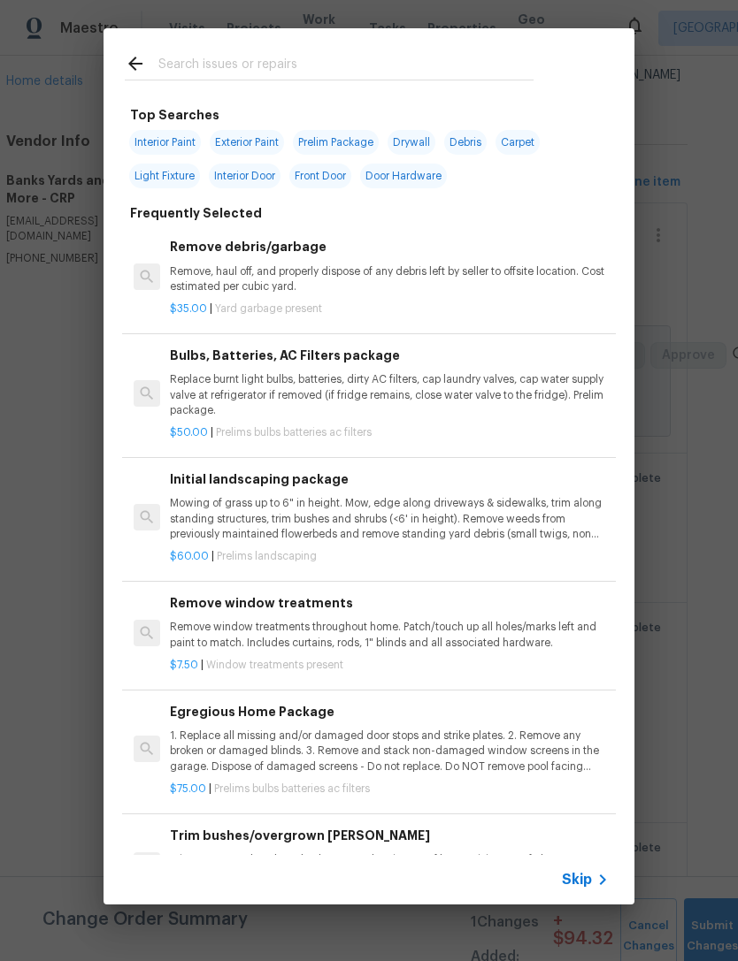
click at [254, 58] on input "text" at bounding box center [345, 66] width 375 height 27
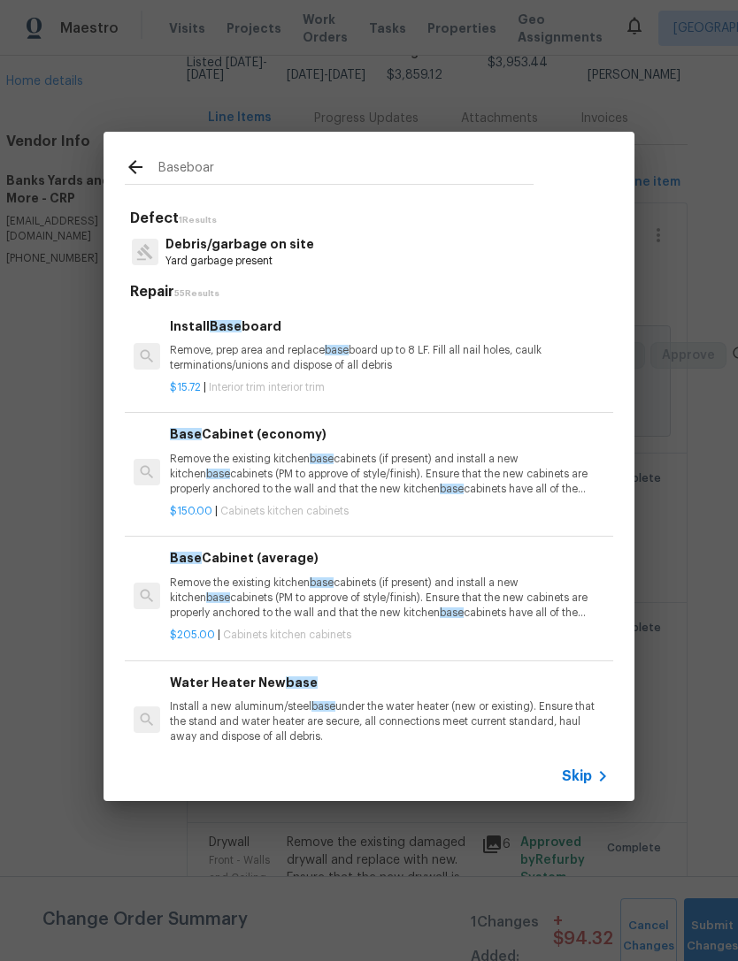
type input "Baseboard"
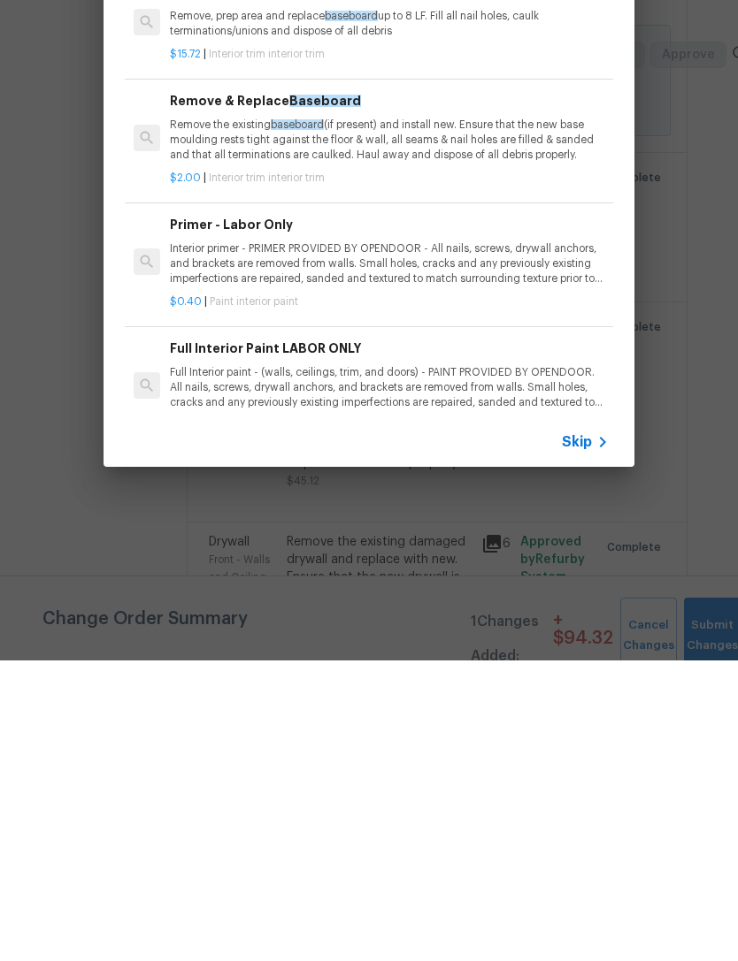
scroll to position [0, 0]
click at [593, 732] on icon at bounding box center [602, 742] width 21 height 21
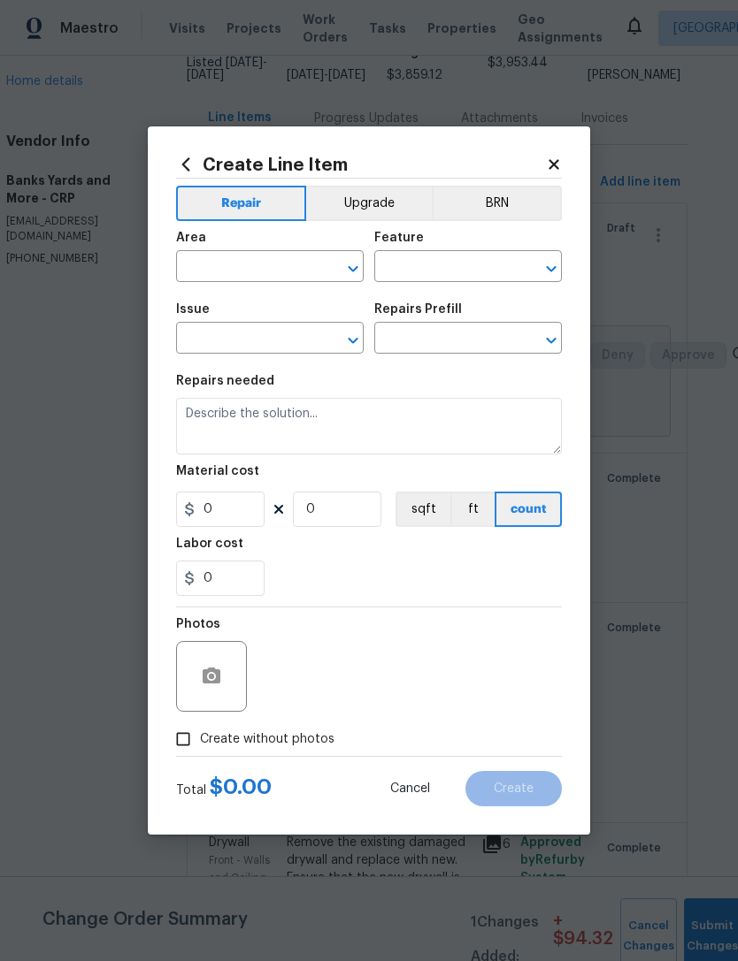
click at [553, 165] on icon at bounding box center [553, 164] width 10 height 10
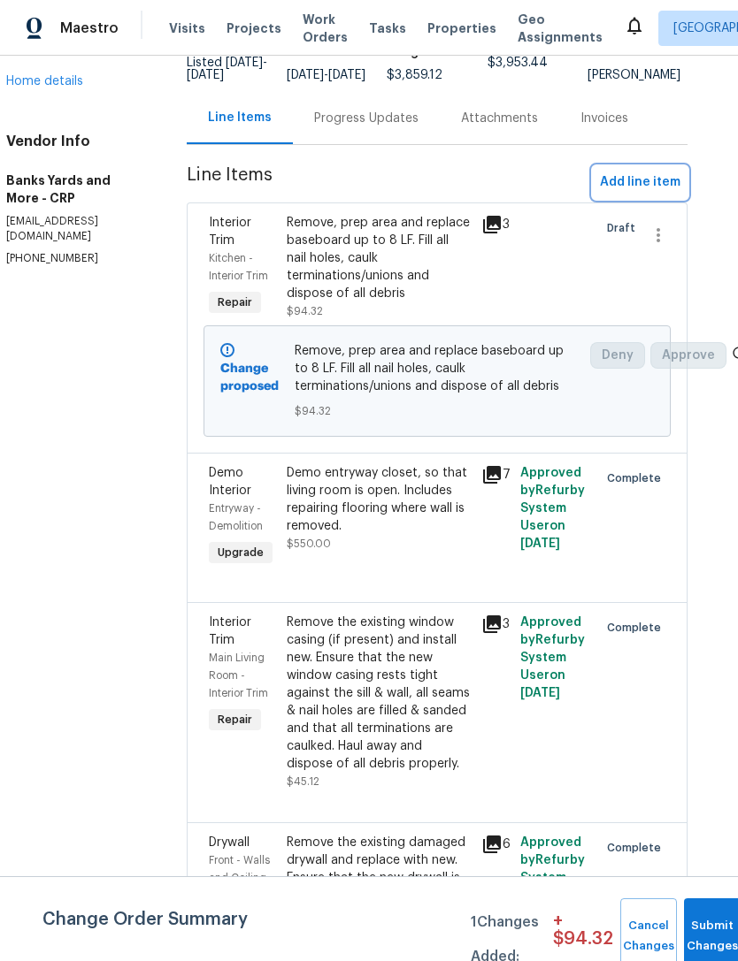
click at [646, 172] on span "Add line item" at bounding box center [640, 183] width 80 height 22
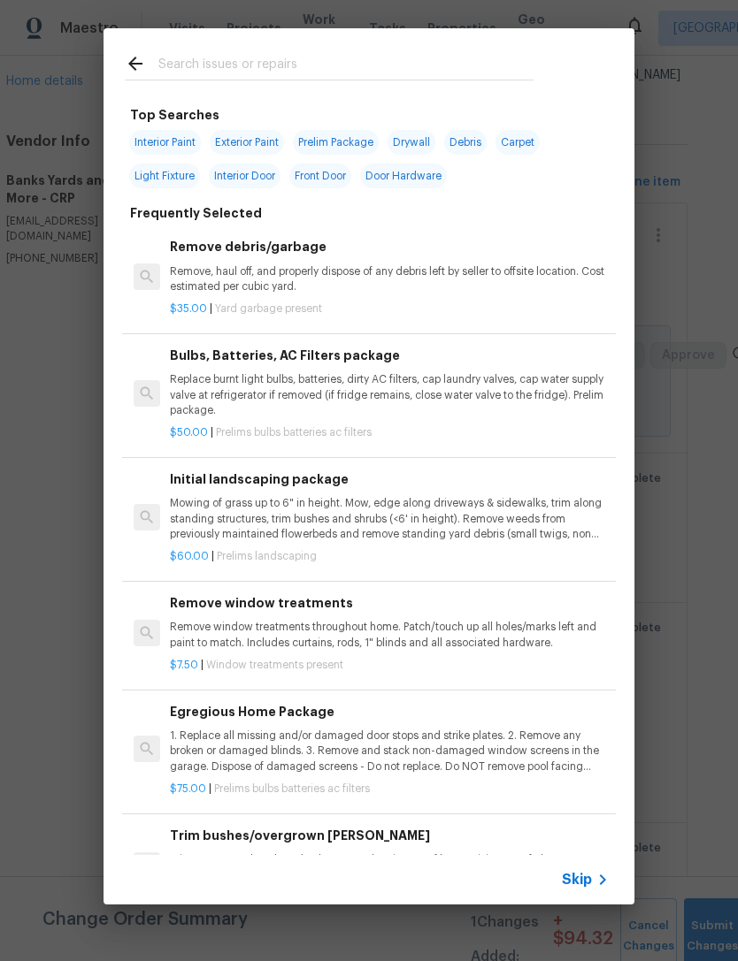
click at [169, 143] on span "Interior Paint" at bounding box center [165, 142] width 72 height 25
type input "Interior Paint"
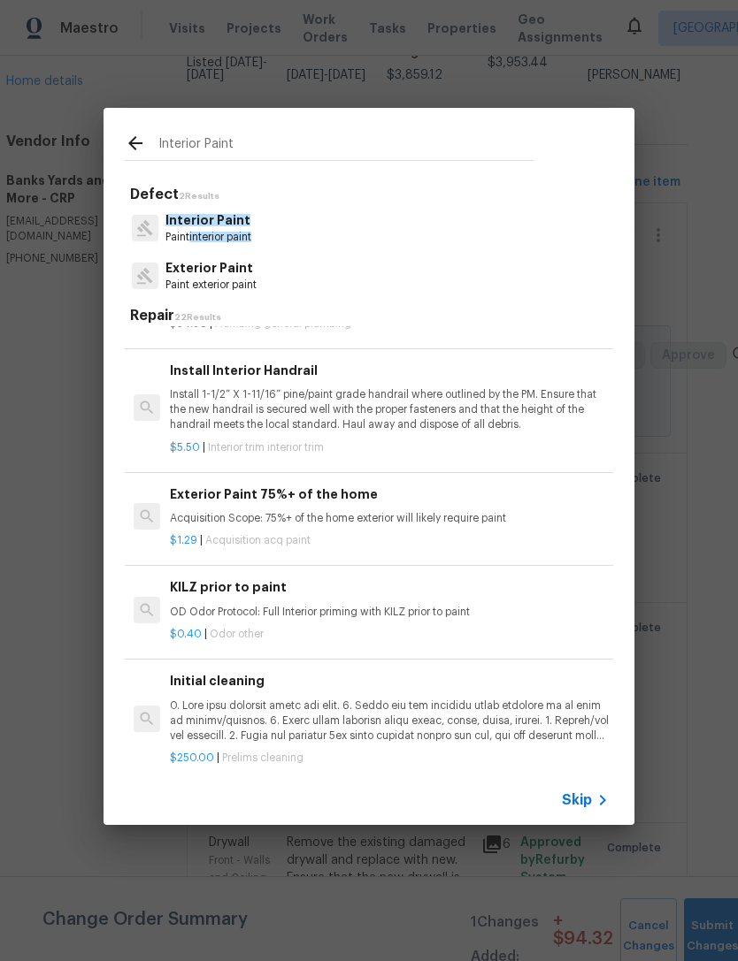
scroll to position [1889, 0]
click at [227, 228] on p "Interior Paint" at bounding box center [208, 220] width 86 height 19
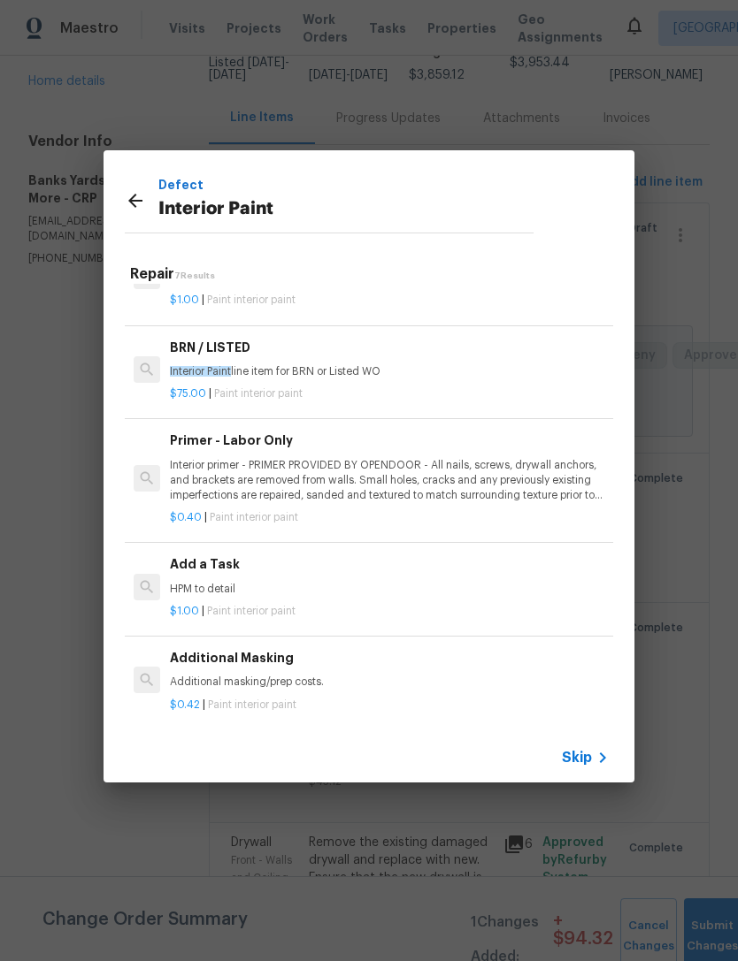
scroll to position [301, 0]
click at [218, 555] on h6 "Add a Task" at bounding box center [389, 564] width 439 height 19
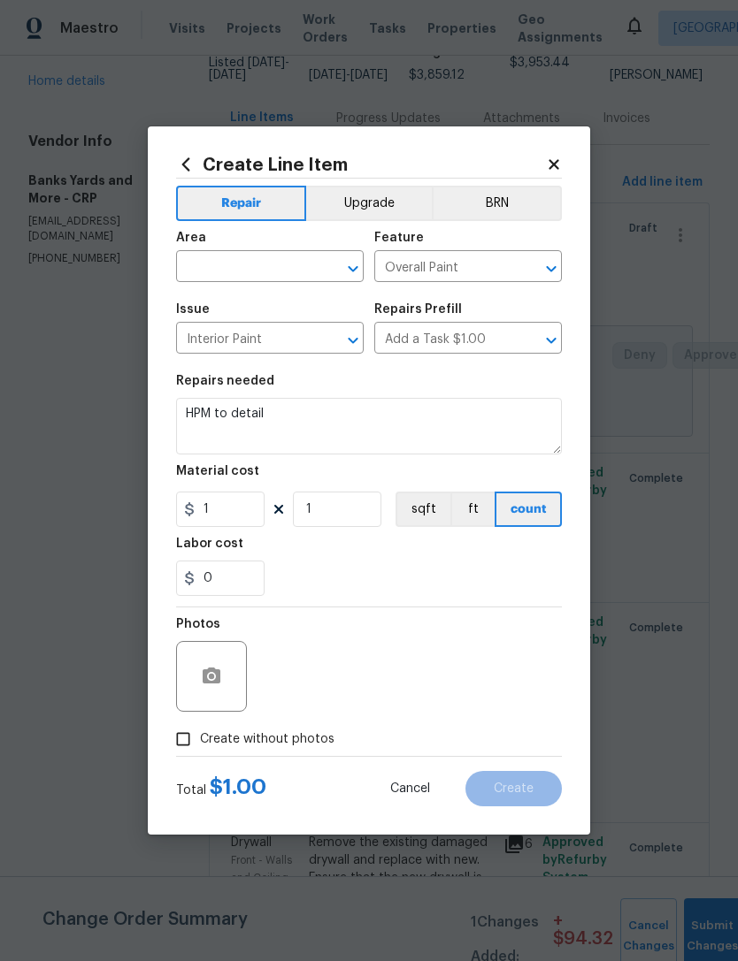
click at [261, 264] on input "text" at bounding box center [245, 268] width 138 height 27
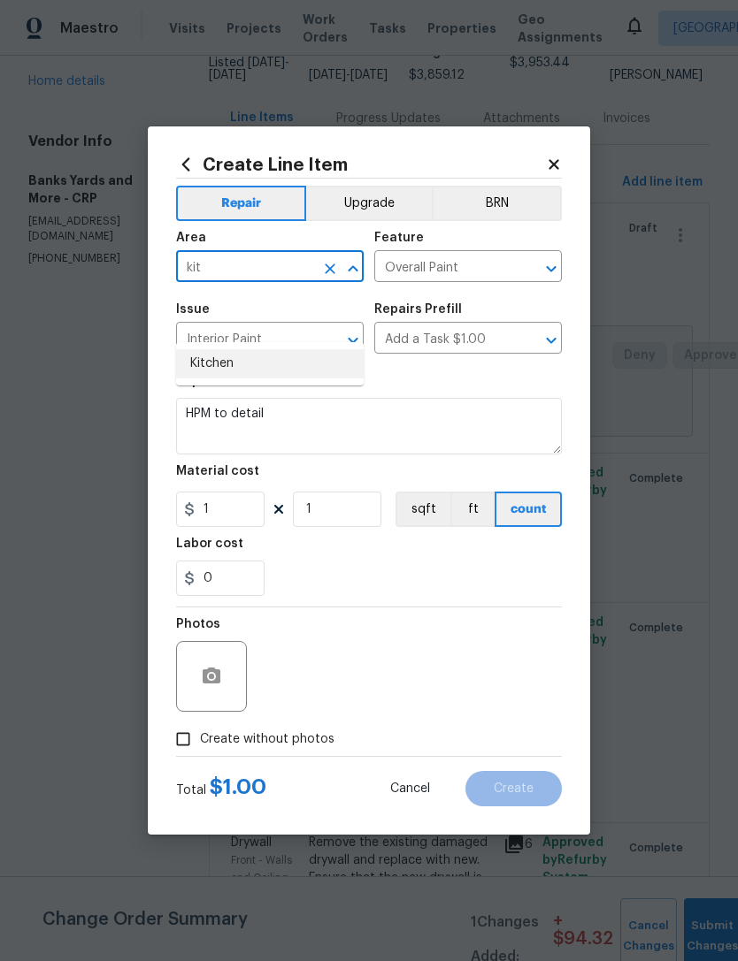
click at [298, 349] on li "Kitchen" at bounding box center [269, 363] width 187 height 29
type input "Kitchen"
click at [313, 319] on div "Issue" at bounding box center [269, 314] width 187 height 23
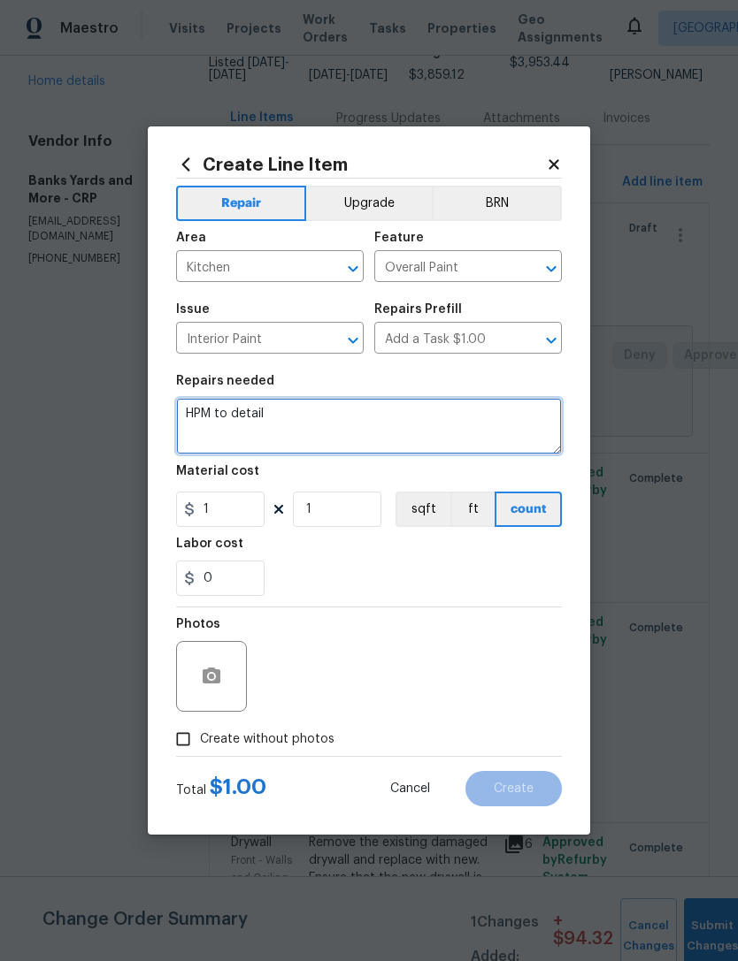
click at [344, 421] on textarea "HPM to detail" at bounding box center [369, 426] width 386 height 57
click at [343, 420] on textarea "HPM to detail" at bounding box center [369, 426] width 386 height 57
click at [360, 434] on textarea "HPM to detail" at bounding box center [369, 426] width 386 height 57
click at [359, 433] on textarea "HPM to detail" at bounding box center [369, 426] width 386 height 57
type textarea "H"
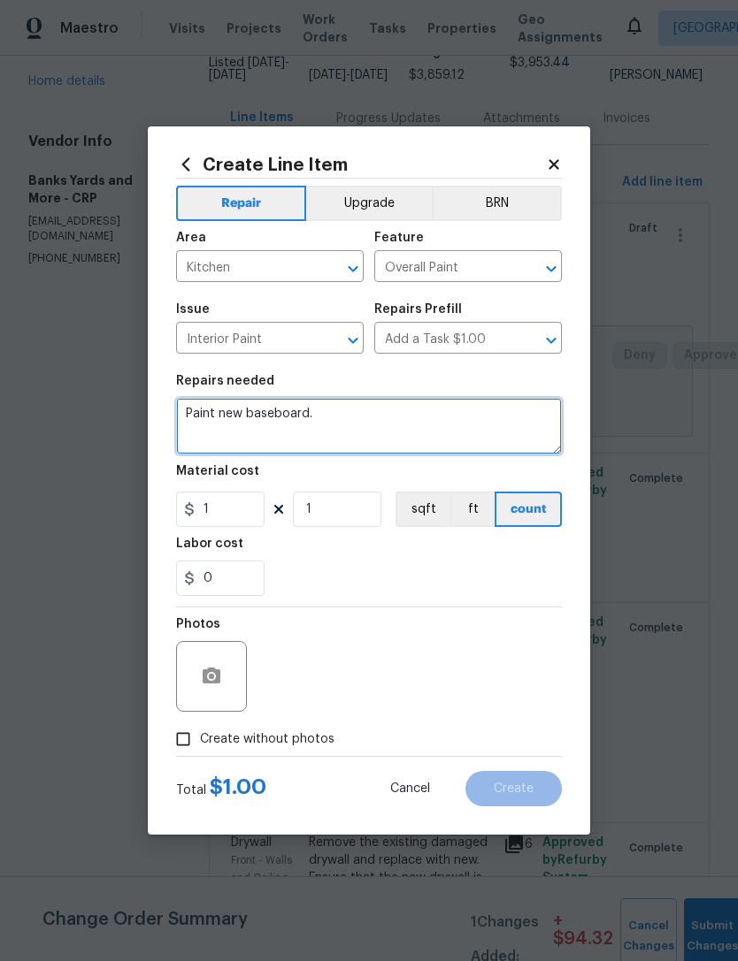
type textarea "Paint new baseboard."
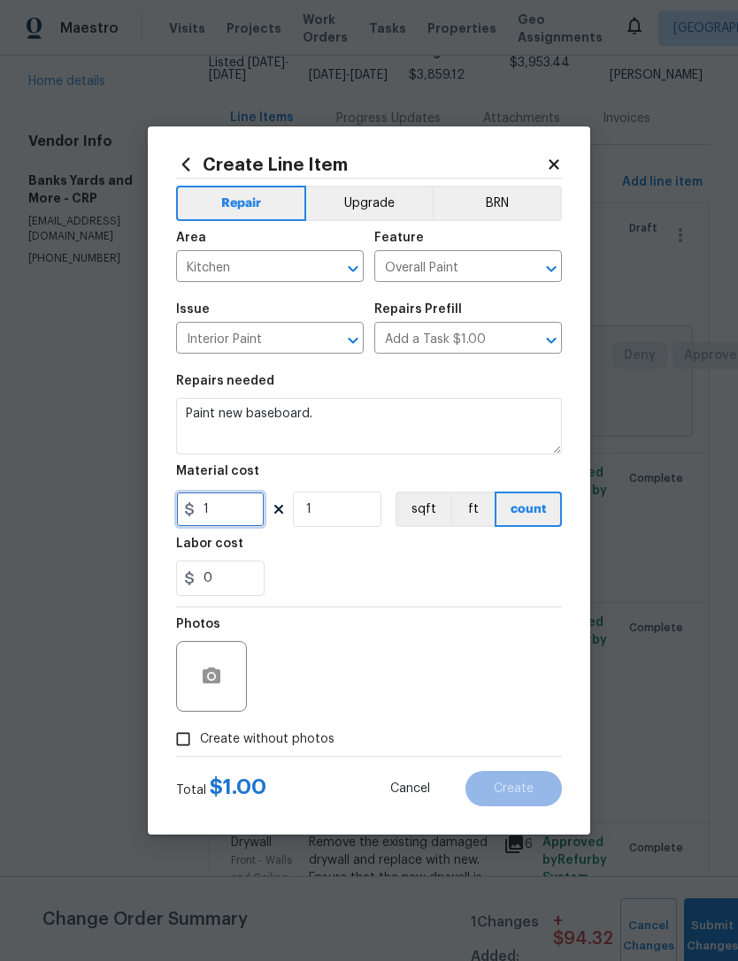
click at [239, 506] on input "1" at bounding box center [220, 509] width 88 height 35
type input "2"
click at [365, 524] on input "1" at bounding box center [337, 509] width 88 height 35
type input "48"
click at [471, 566] on div "0" at bounding box center [369, 578] width 386 height 35
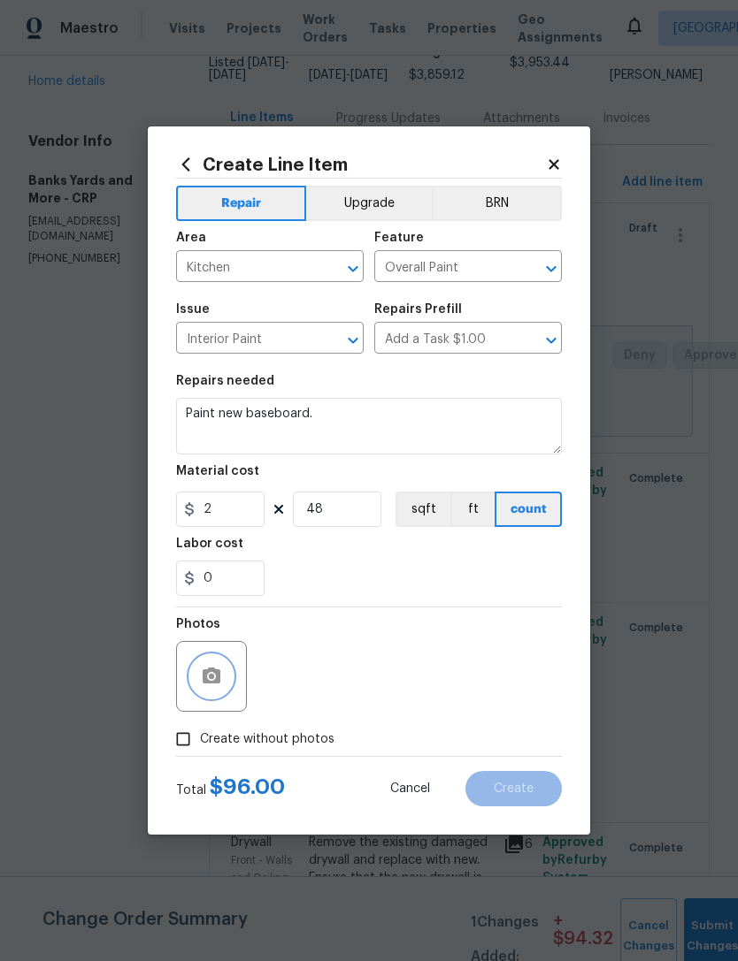
click at [212, 677] on circle "button" at bounding box center [211, 676] width 5 height 5
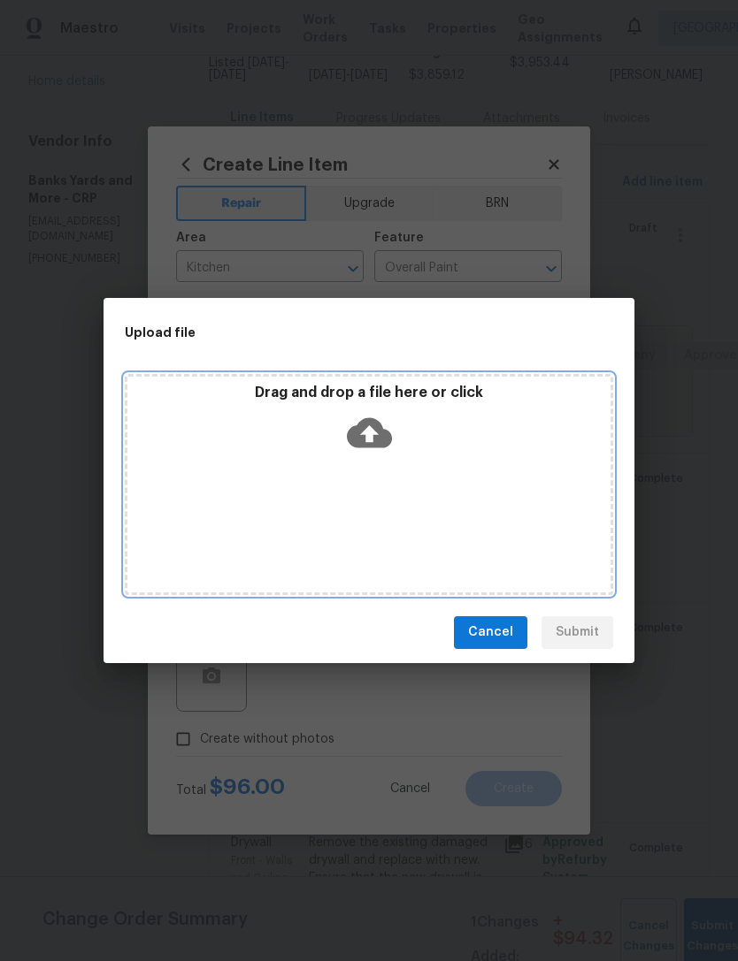
click at [393, 423] on div "Drag and drop a file here or click" at bounding box center [368, 422] width 483 height 76
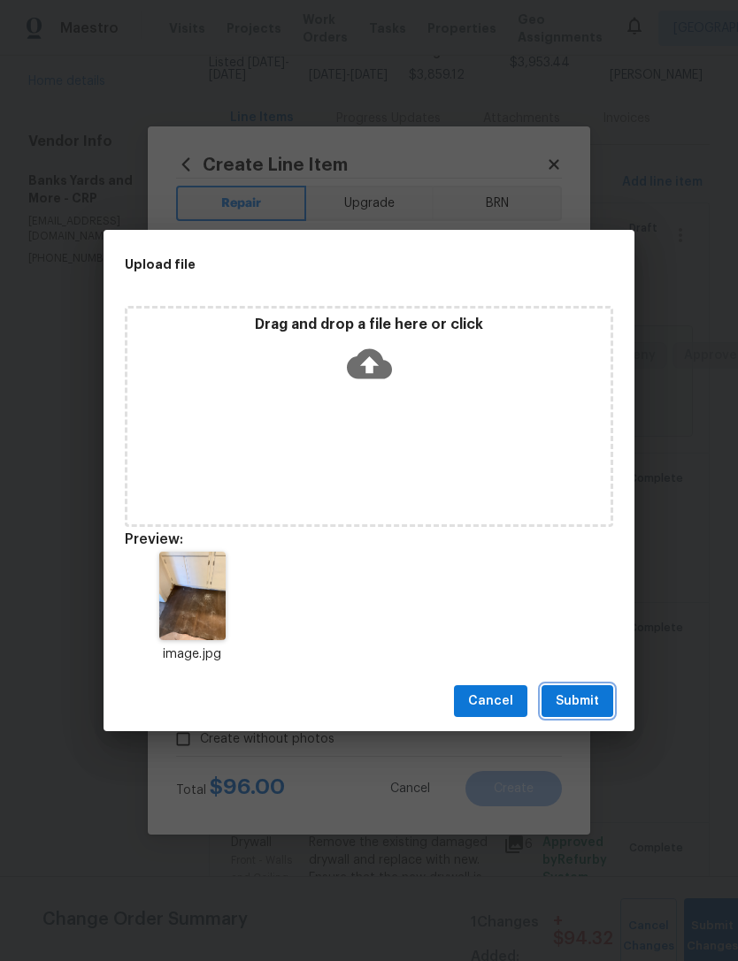
click at [595, 705] on span "Submit" at bounding box center [576, 702] width 43 height 22
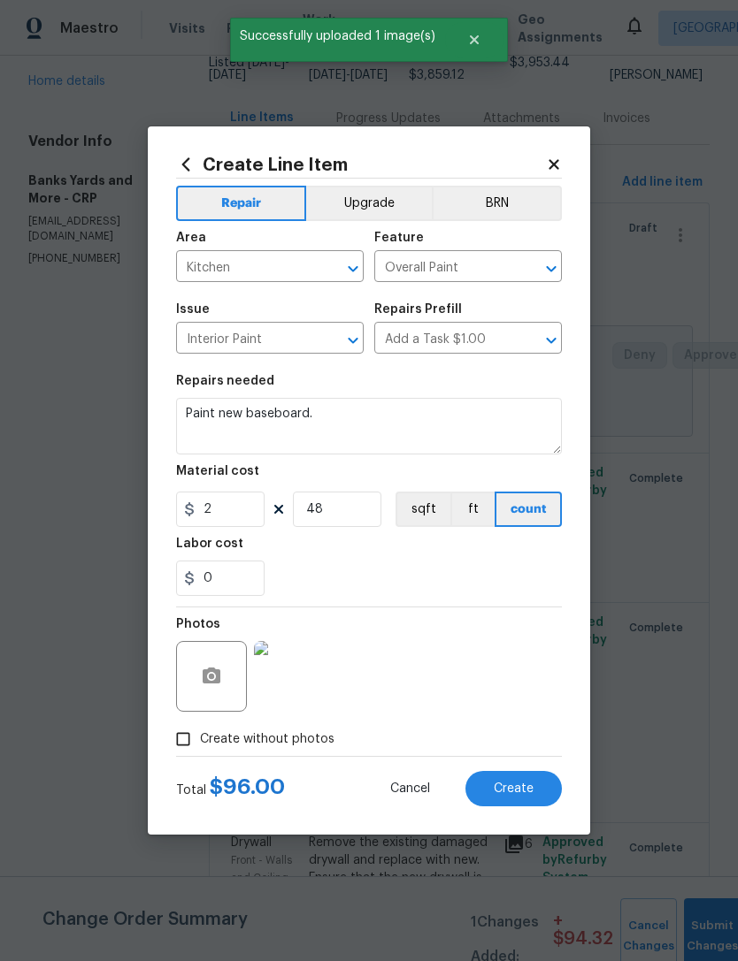
click at [539, 789] on button "Create" at bounding box center [513, 788] width 96 height 35
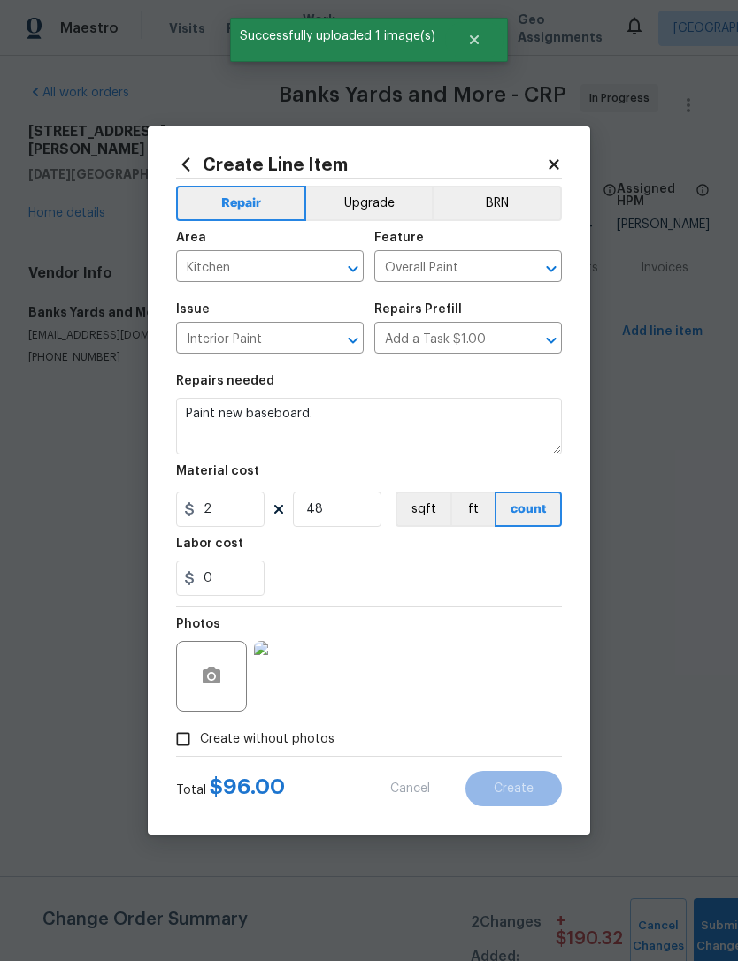
type input "0"
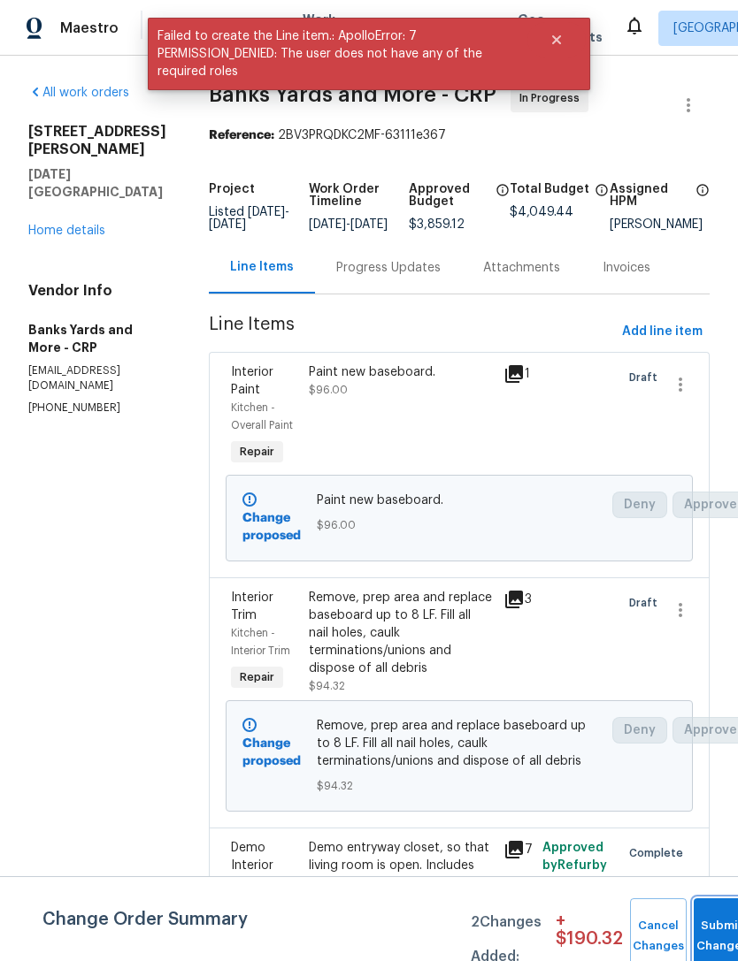
click at [717, 922] on button "Submit Changes" at bounding box center [721, 937] width 57 height 76
